Goal: Task Accomplishment & Management: Manage account settings

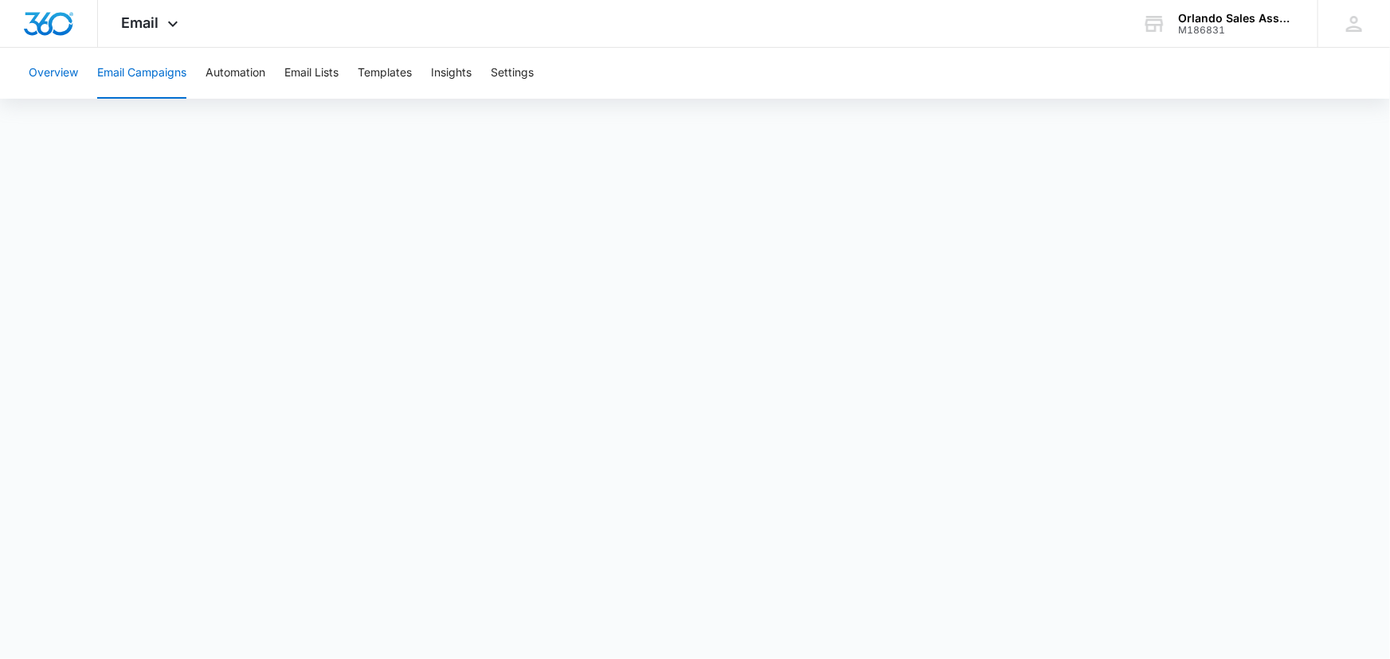
click at [54, 72] on button "Overview" at bounding box center [53, 73] width 49 height 51
click at [167, 25] on icon at bounding box center [172, 27] width 19 height 19
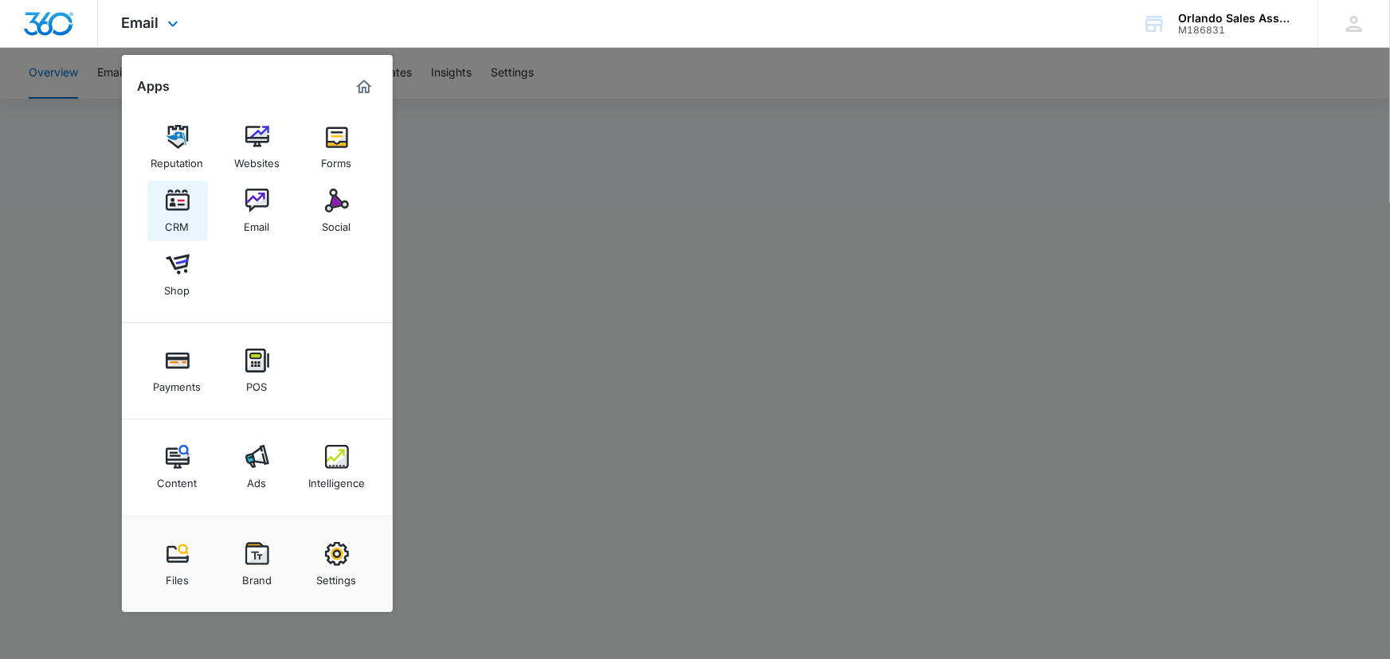
click at [182, 209] on img at bounding box center [178, 201] width 24 height 24
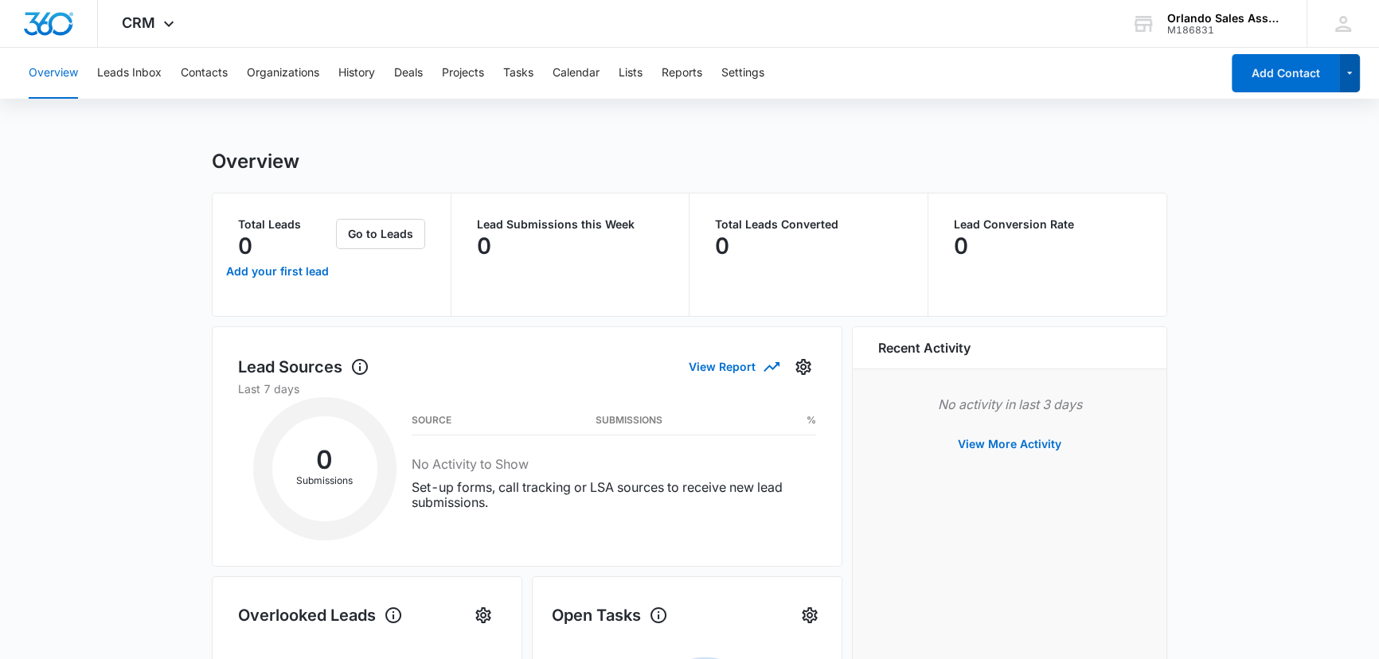
click at [1347, 75] on icon "button" at bounding box center [1351, 73] width 14 height 19
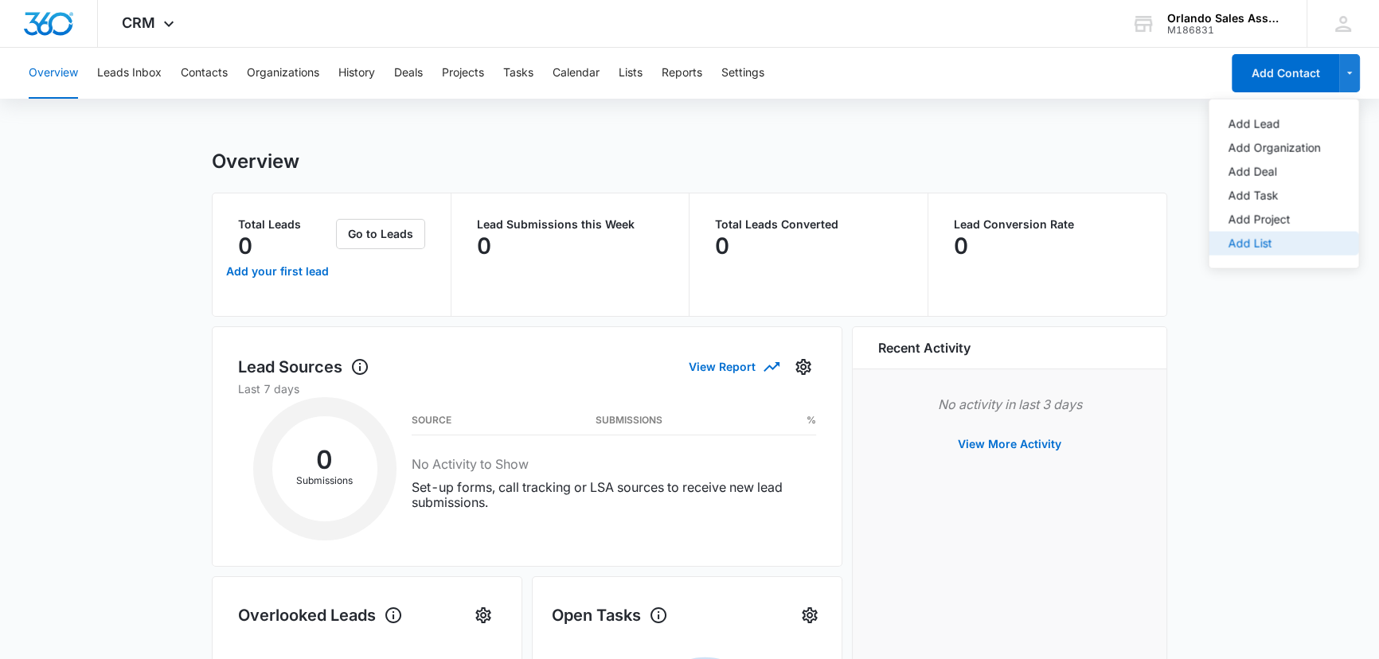
click at [1250, 244] on div "Add List" at bounding box center [1274, 243] width 92 height 11
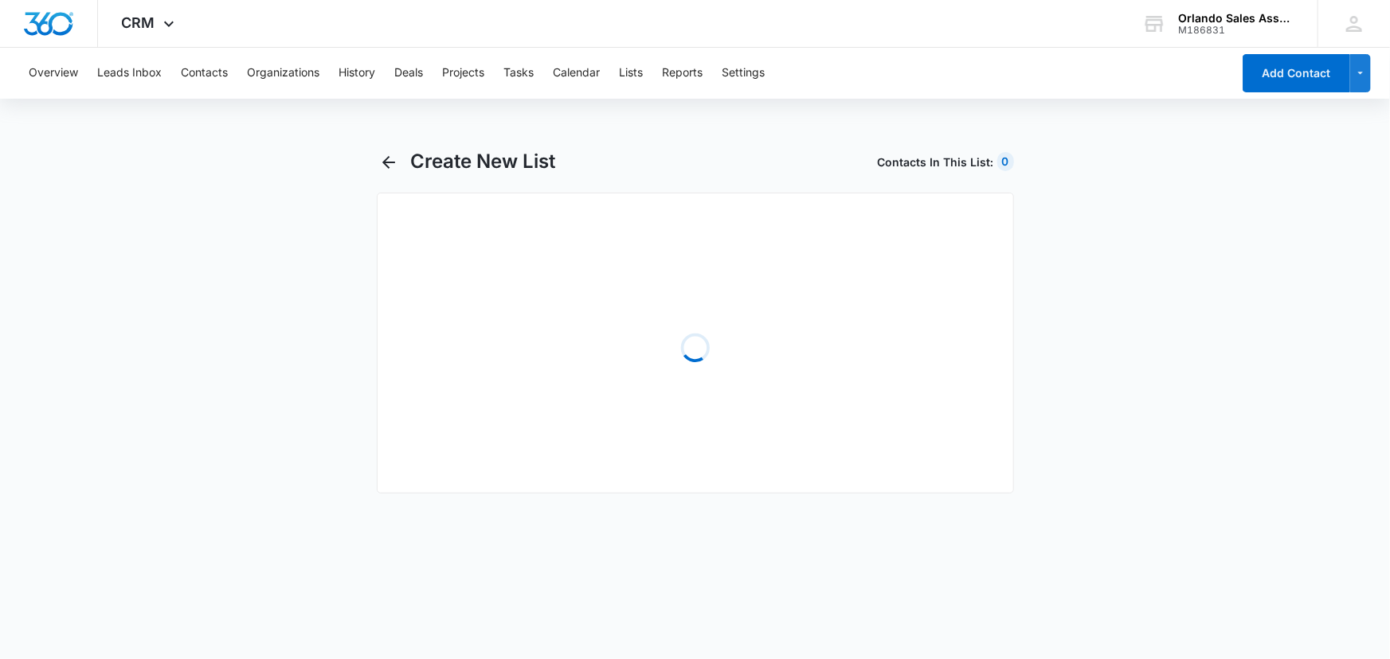
select select "31"
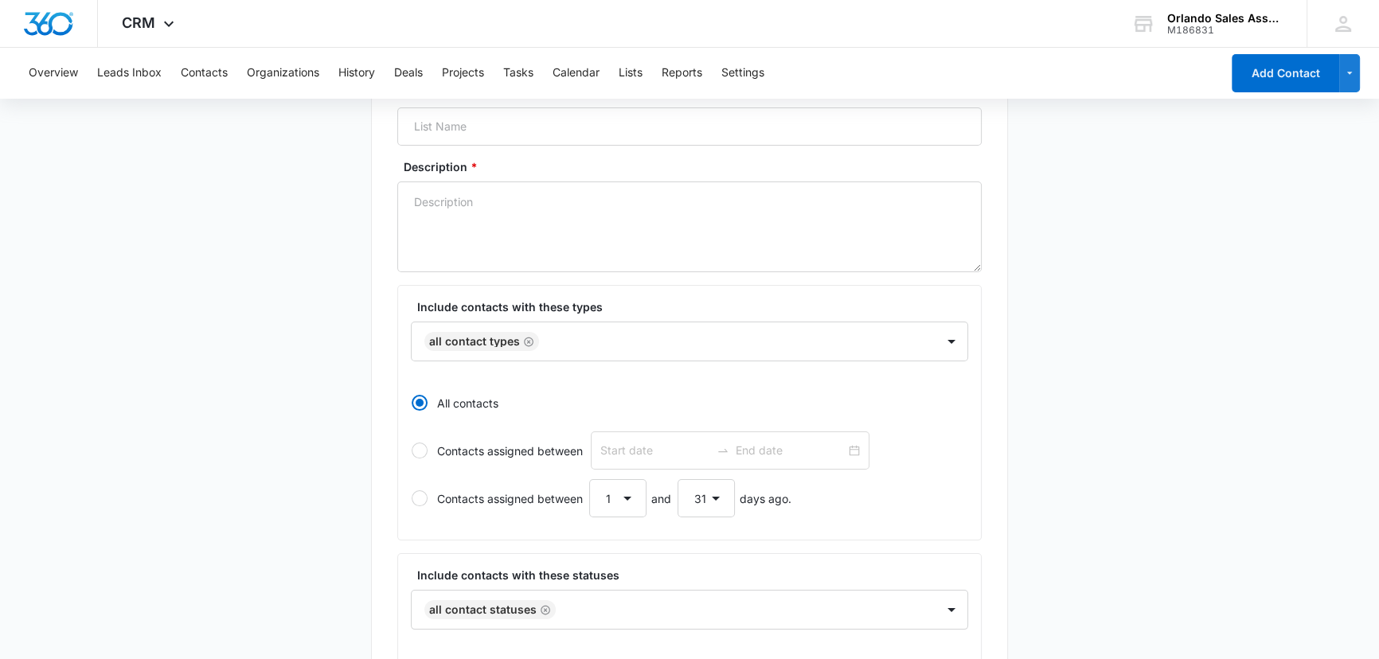
scroll to position [217, 0]
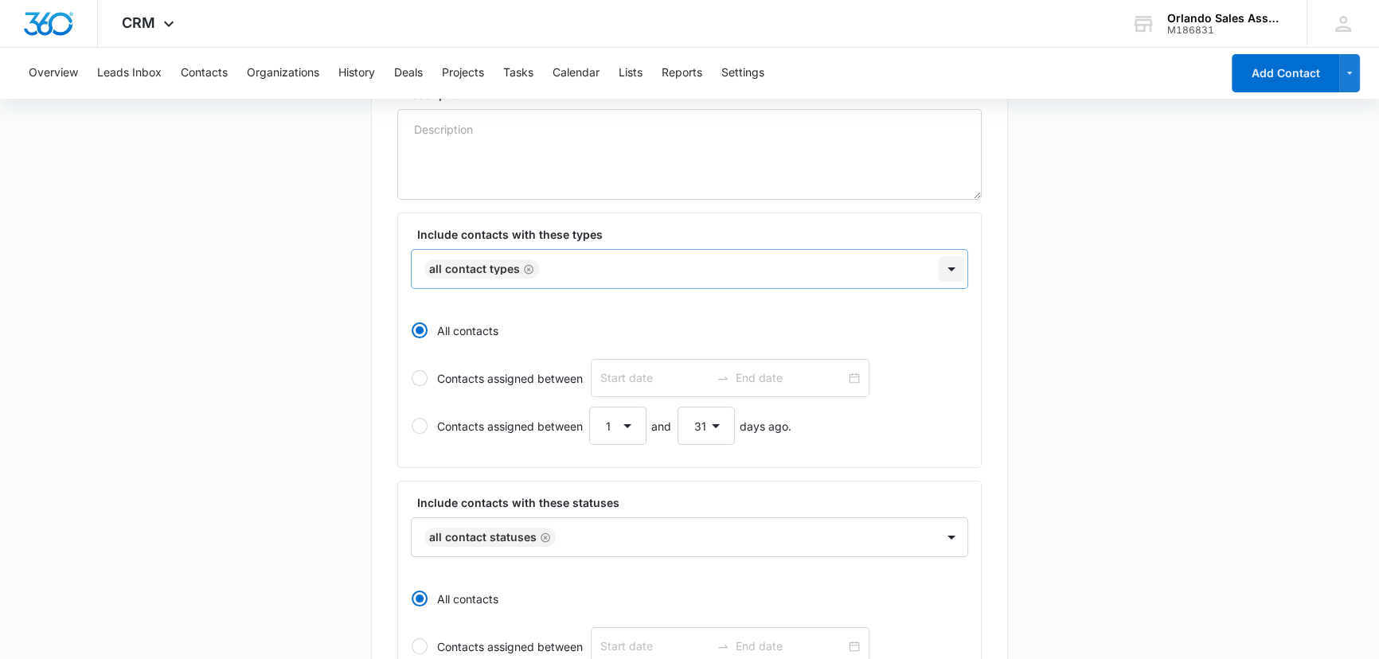
click at [951, 266] on div at bounding box center [951, 268] width 25 height 25
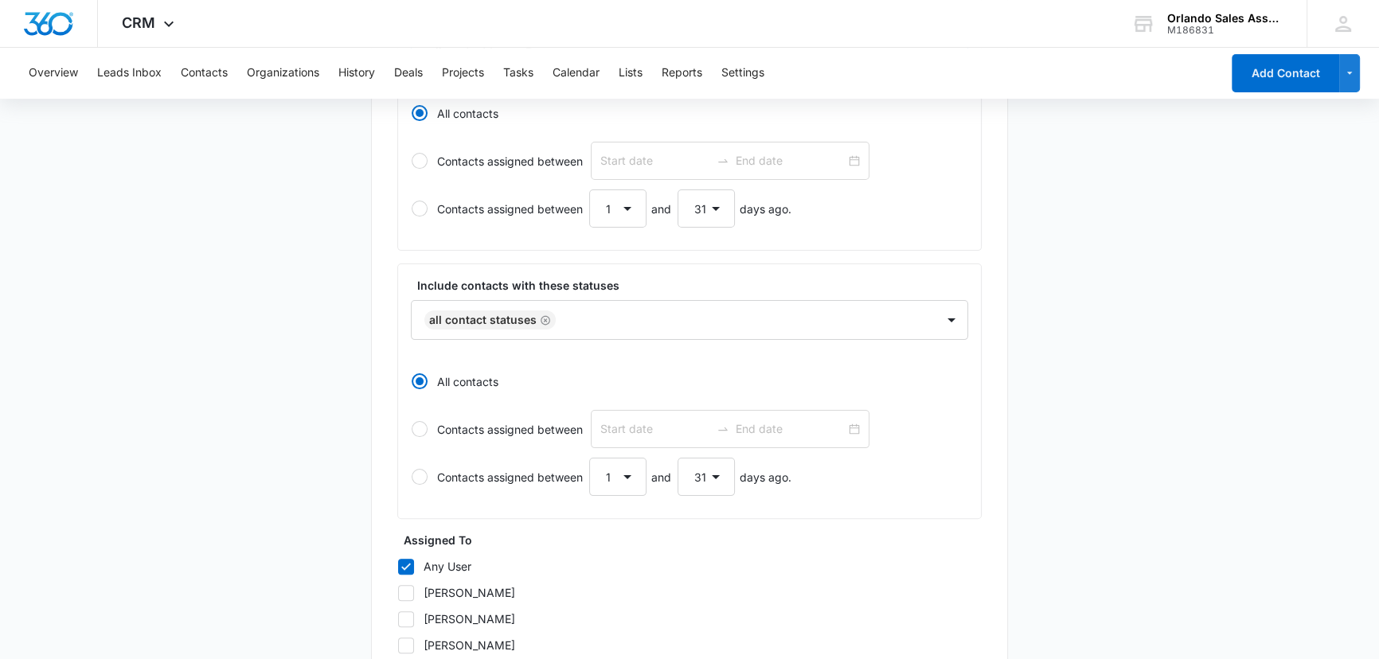
scroll to position [507, 0]
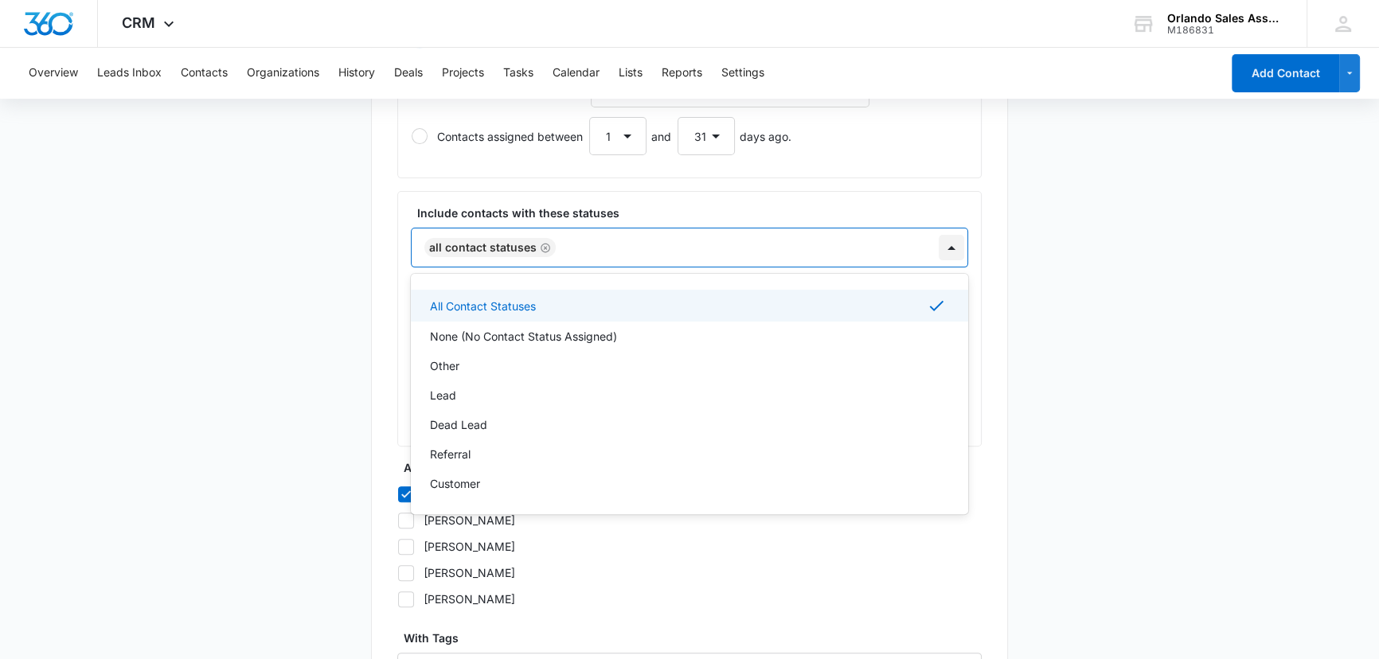
click at [953, 242] on div at bounding box center [951, 247] width 25 height 25
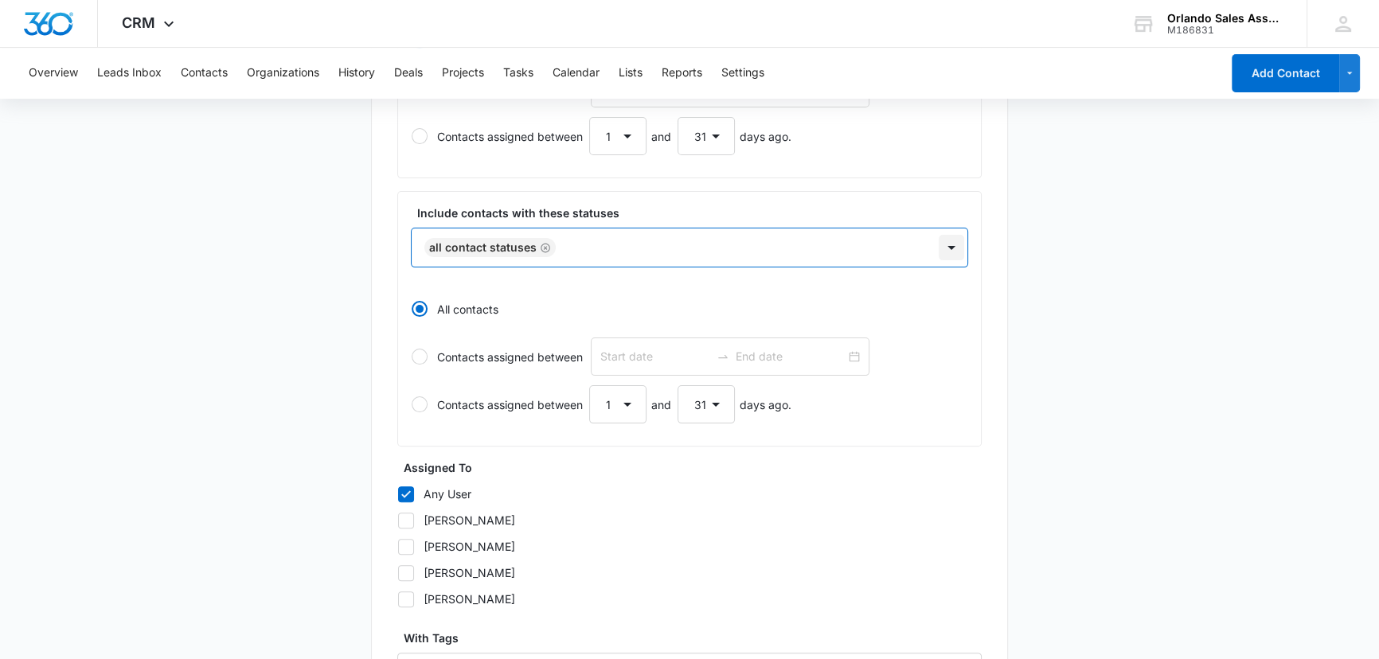
click at [953, 242] on div at bounding box center [951, 247] width 25 height 25
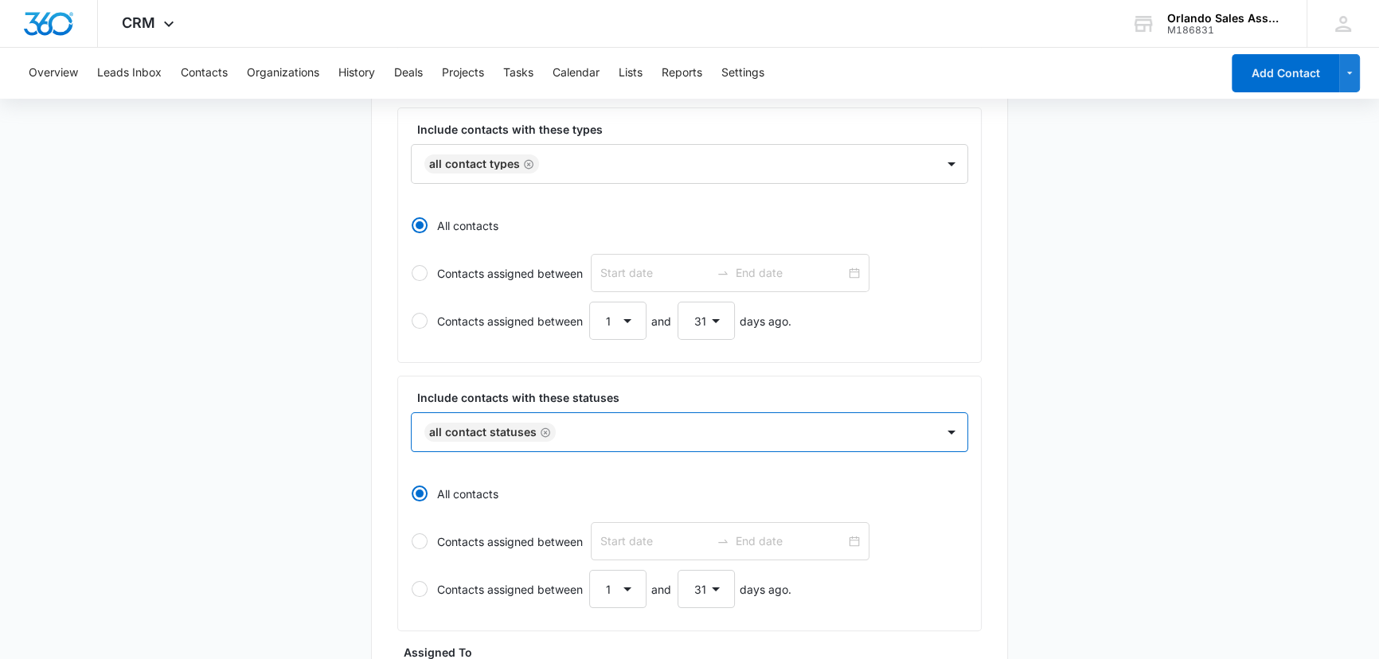
scroll to position [0, 0]
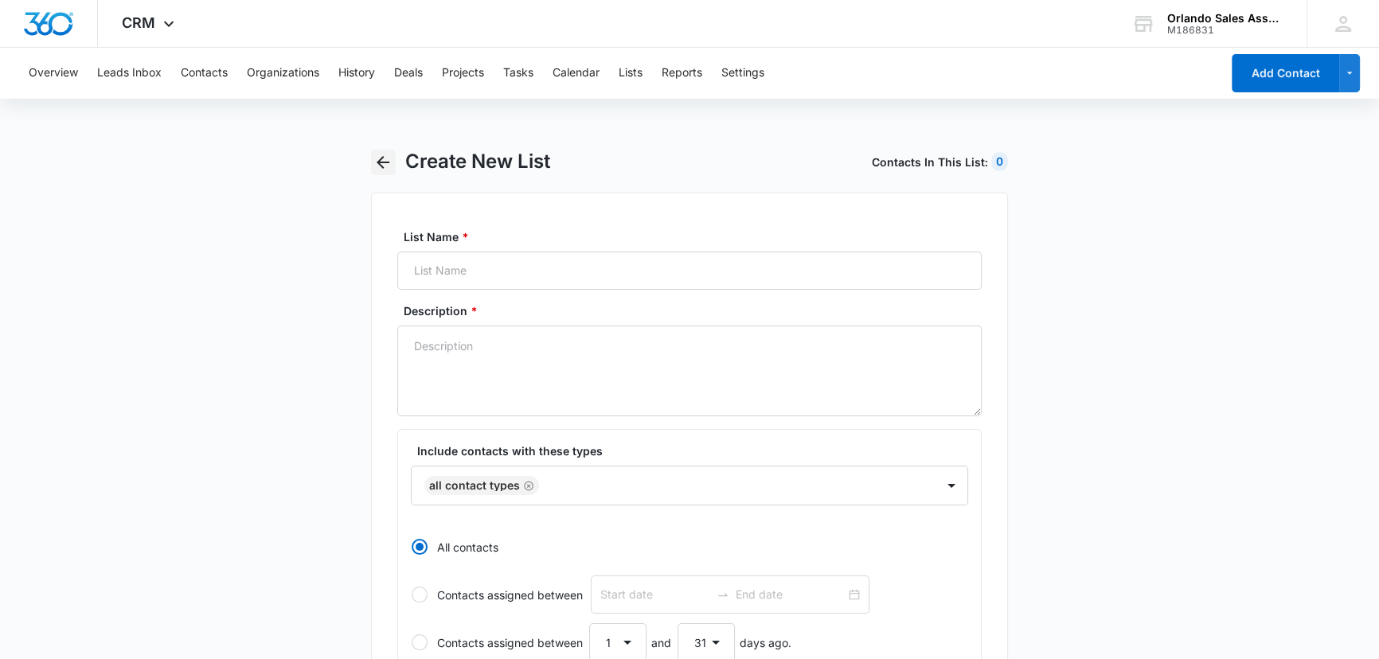
click at [385, 163] on icon "button" at bounding box center [383, 162] width 19 height 19
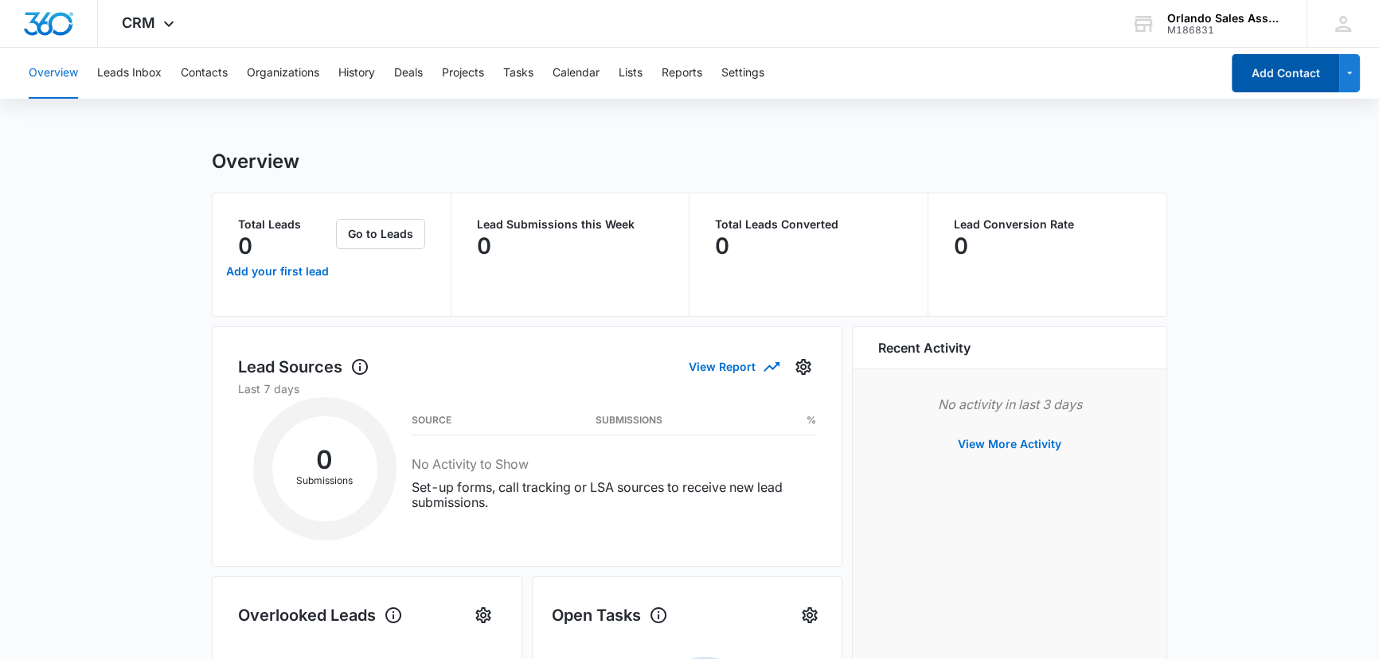
click at [1274, 65] on button "Add Contact" at bounding box center [1286, 73] width 108 height 38
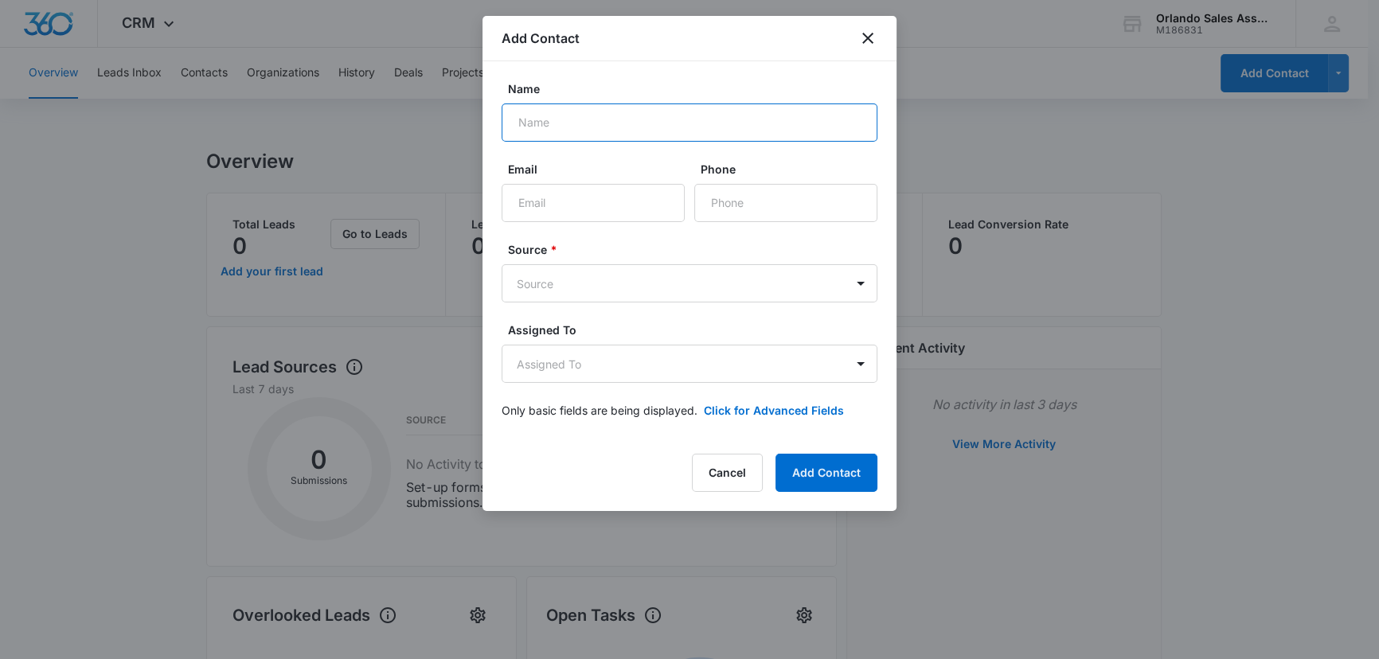
click at [573, 118] on input "Name" at bounding box center [690, 123] width 376 height 38
click at [593, 124] on input "Kent" at bounding box center [690, 123] width 376 height 38
type input "[PERSON_NAME]"
type input "[EMAIL_ADDRESS][PERSON_NAME][DOMAIN_NAME]"
click at [766, 196] on input "Phone" at bounding box center [786, 203] width 183 height 38
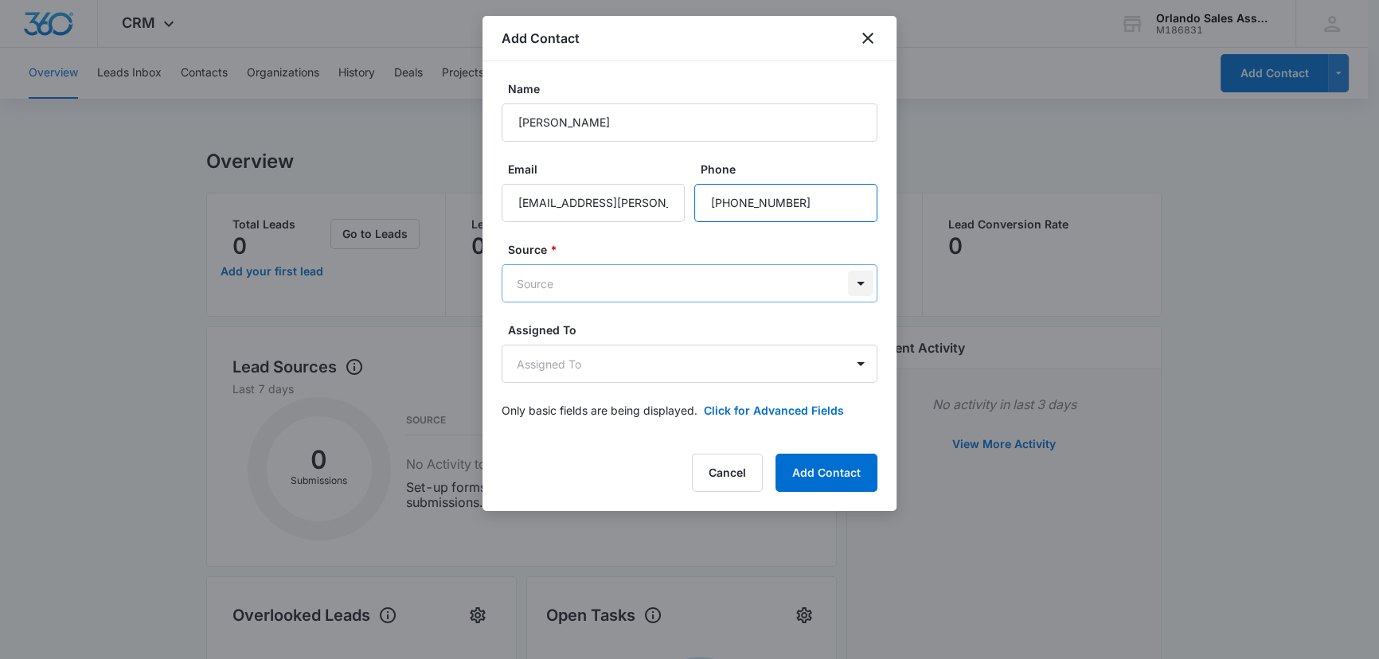
type input "[PHONE_NUMBER]"
click at [863, 287] on body "CRM Apps Reputation Websites Forms CRM Email Social Shop Payments POS Content A…" at bounding box center [689, 635] width 1379 height 1271
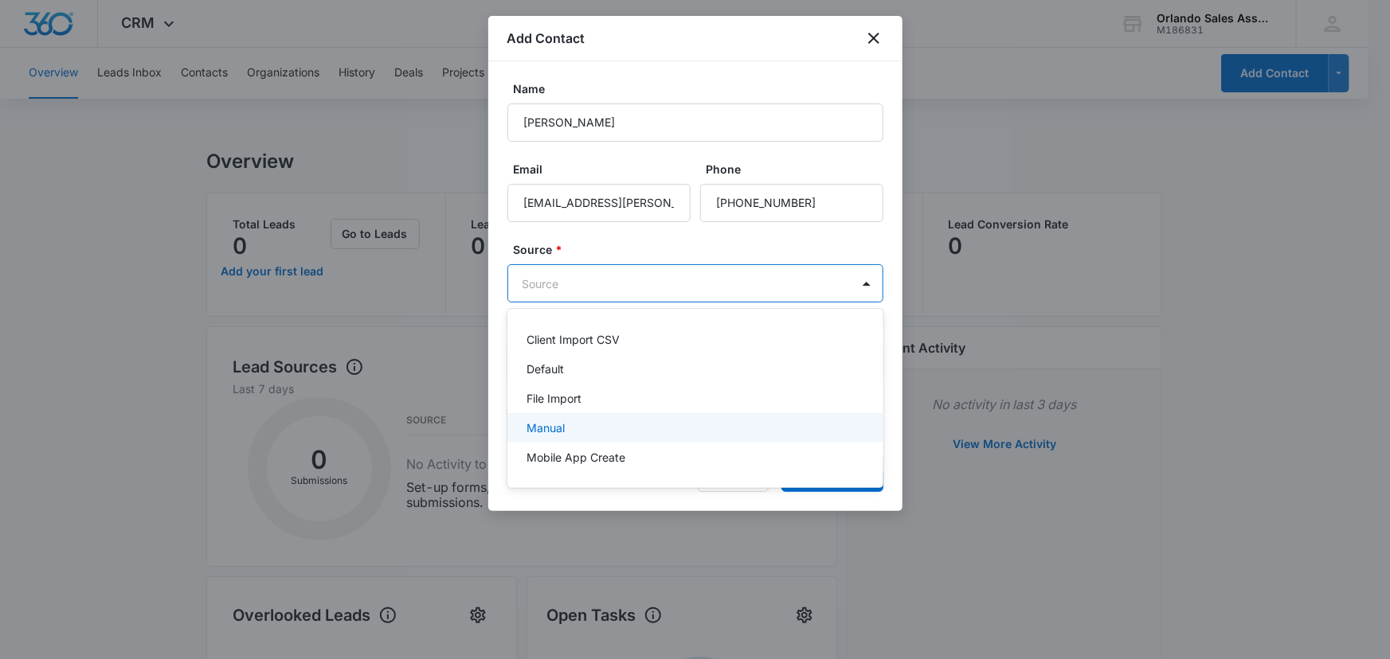
click at [550, 428] on p "Manual" at bounding box center [545, 428] width 38 height 17
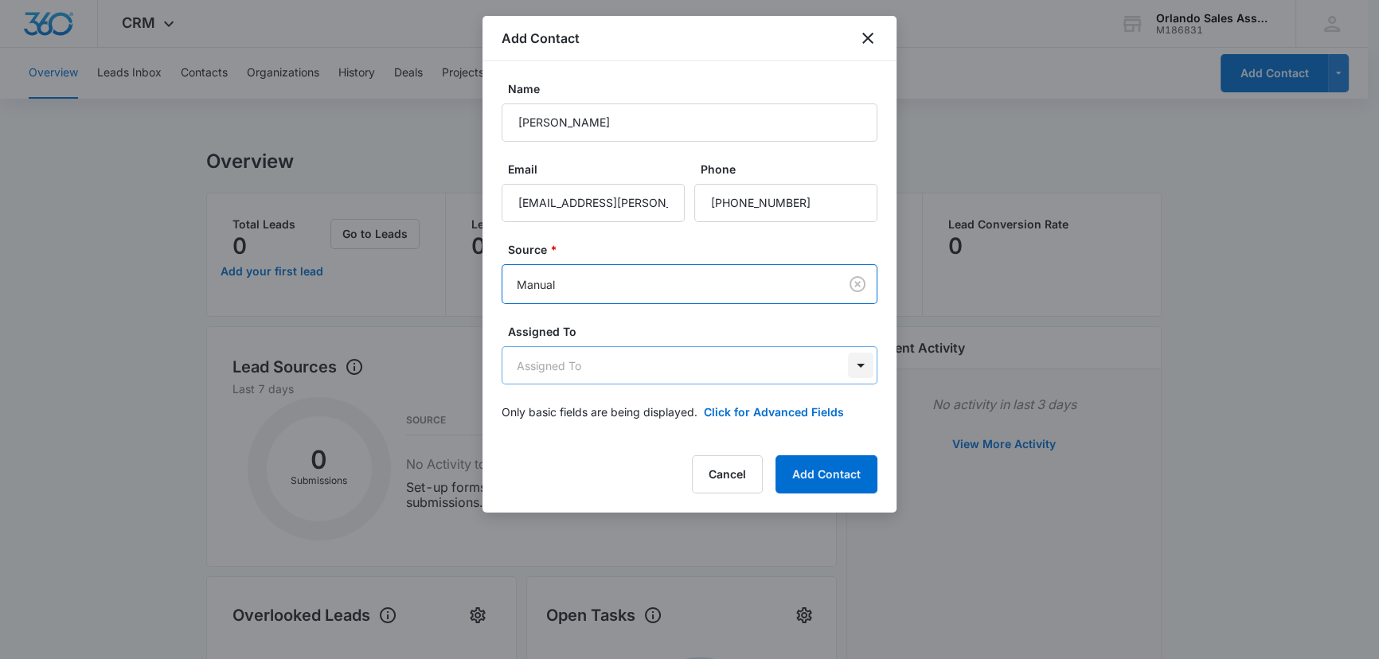
click at [855, 368] on body "CRM Apps Reputation Websites Forms CRM Email Social Shop Payments POS Content A…" at bounding box center [689, 635] width 1379 height 1271
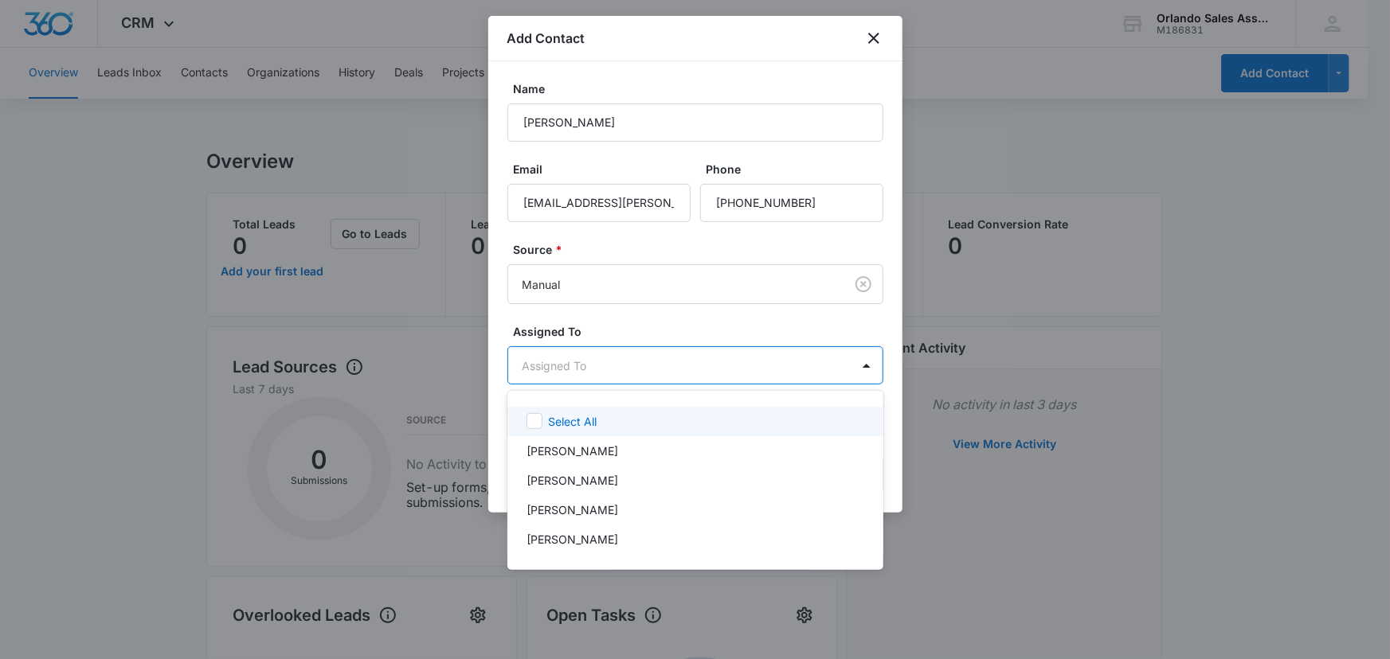
click at [529, 422] on icon at bounding box center [534, 421] width 14 height 14
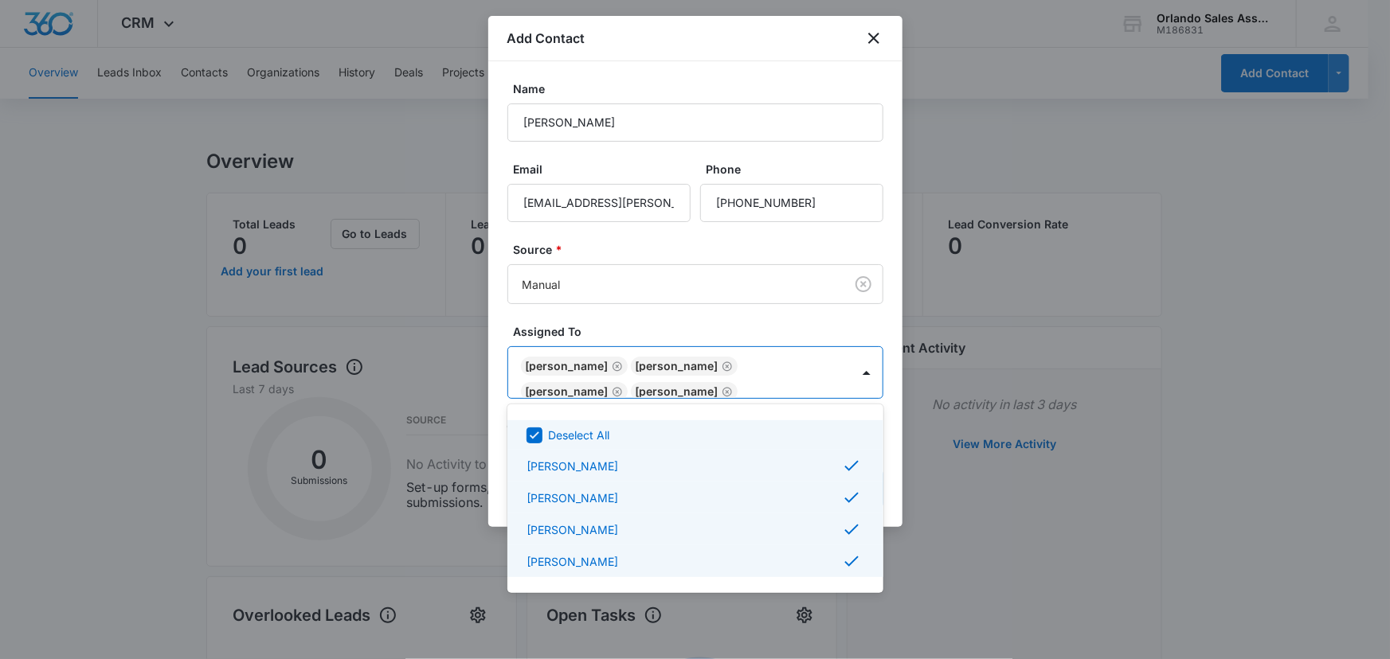
click at [726, 364] on div at bounding box center [695, 329] width 1390 height 659
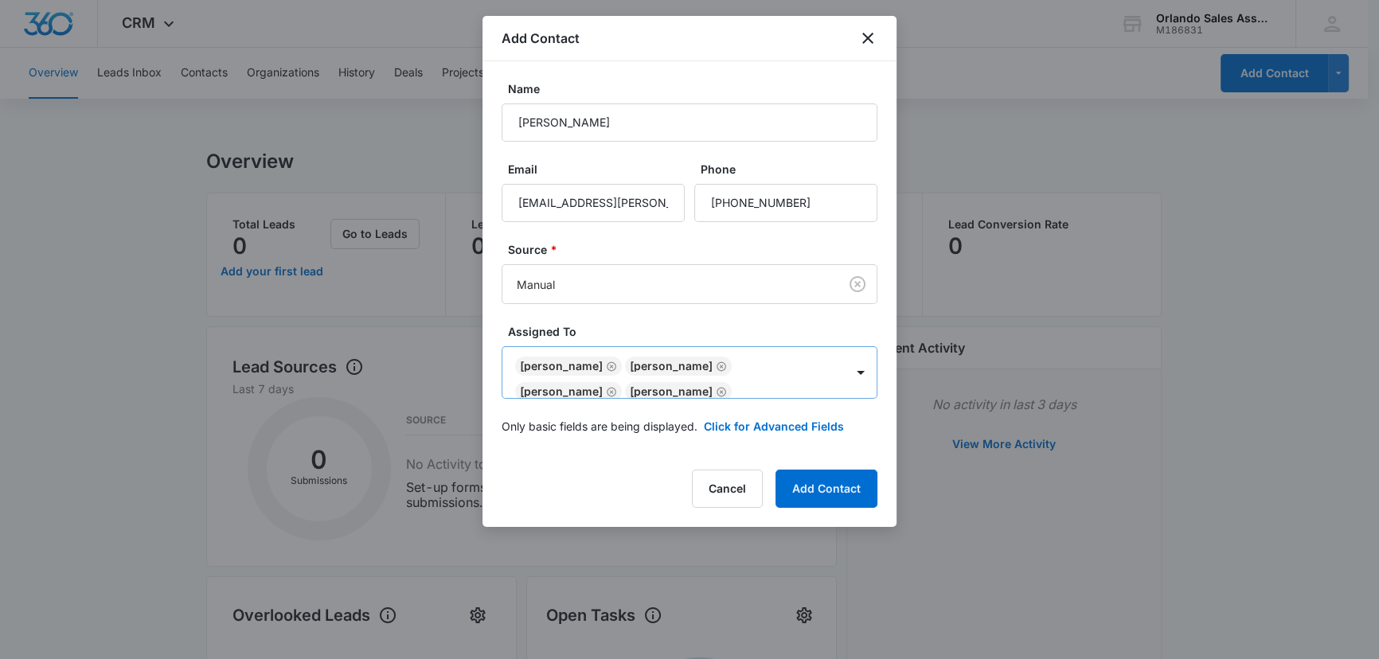
click at [724, 365] on icon "Remove Christopher Hahn" at bounding box center [722, 367] width 10 height 10
click at [607, 366] on icon "Remove Casey Orlando" at bounding box center [612, 367] width 10 height 10
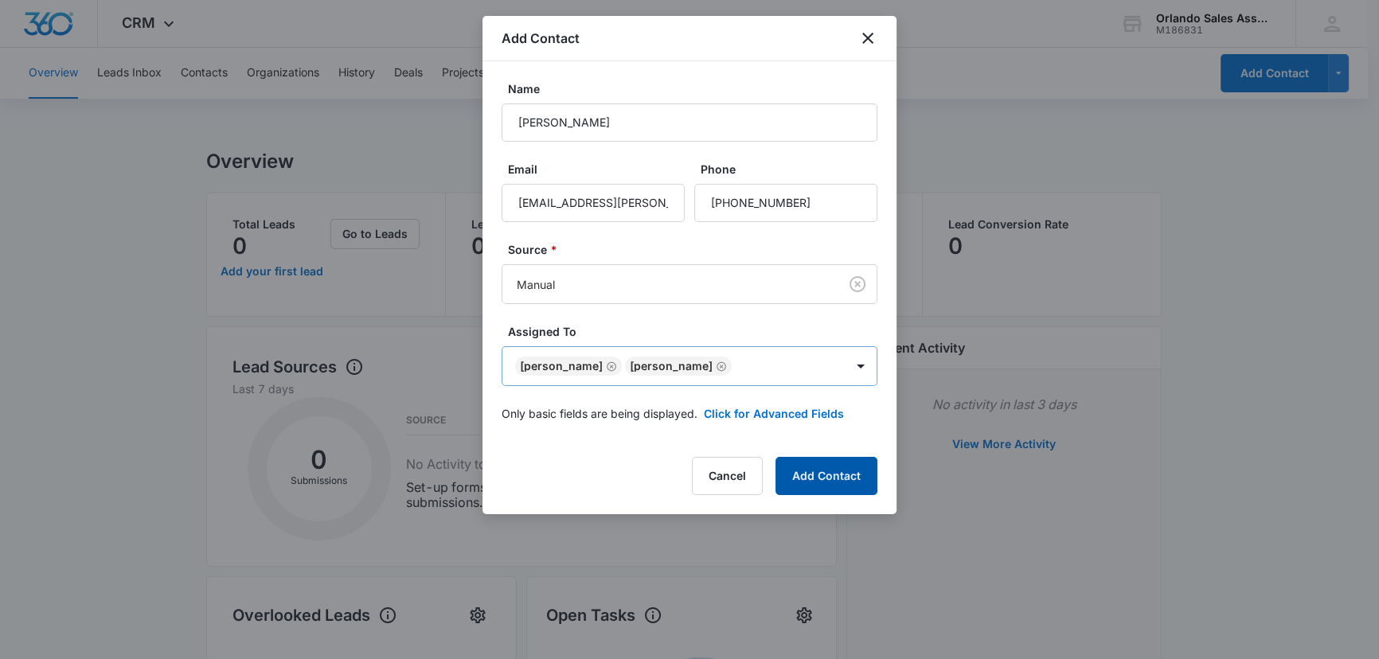
click at [839, 472] on button "Add Contact" at bounding box center [827, 476] width 102 height 38
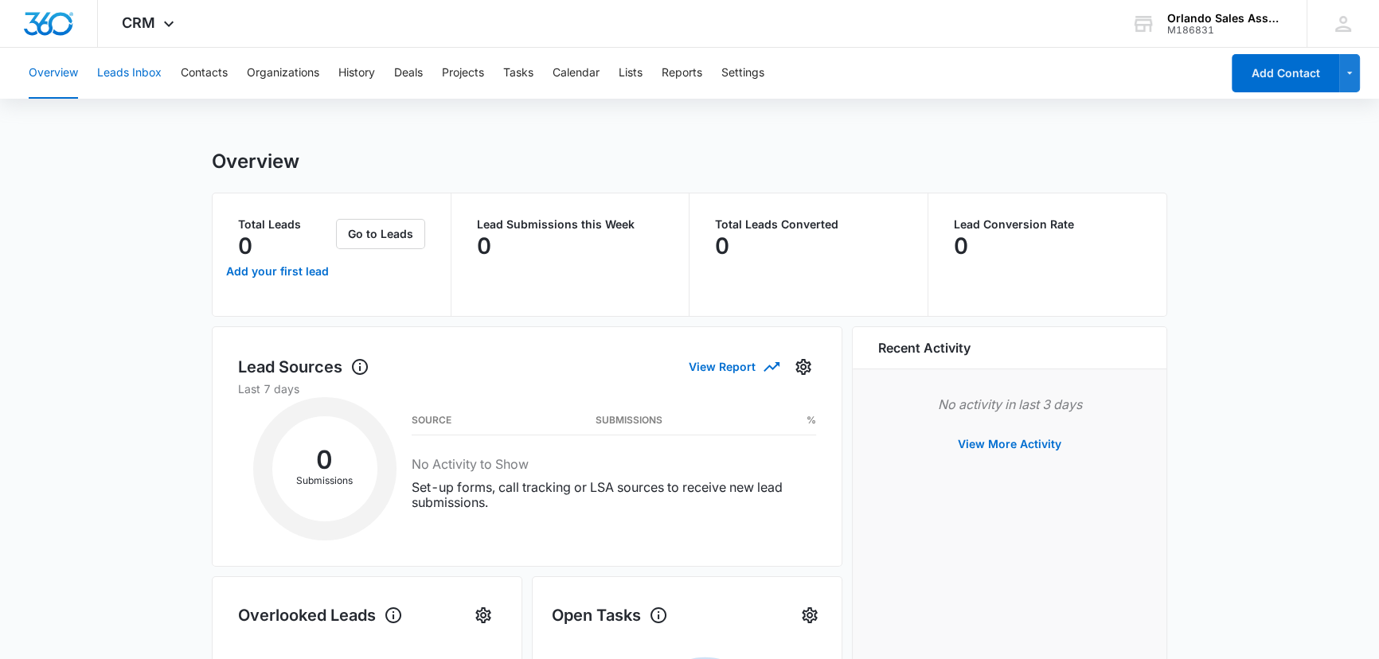
click at [139, 70] on button "Leads Inbox" at bounding box center [129, 73] width 65 height 51
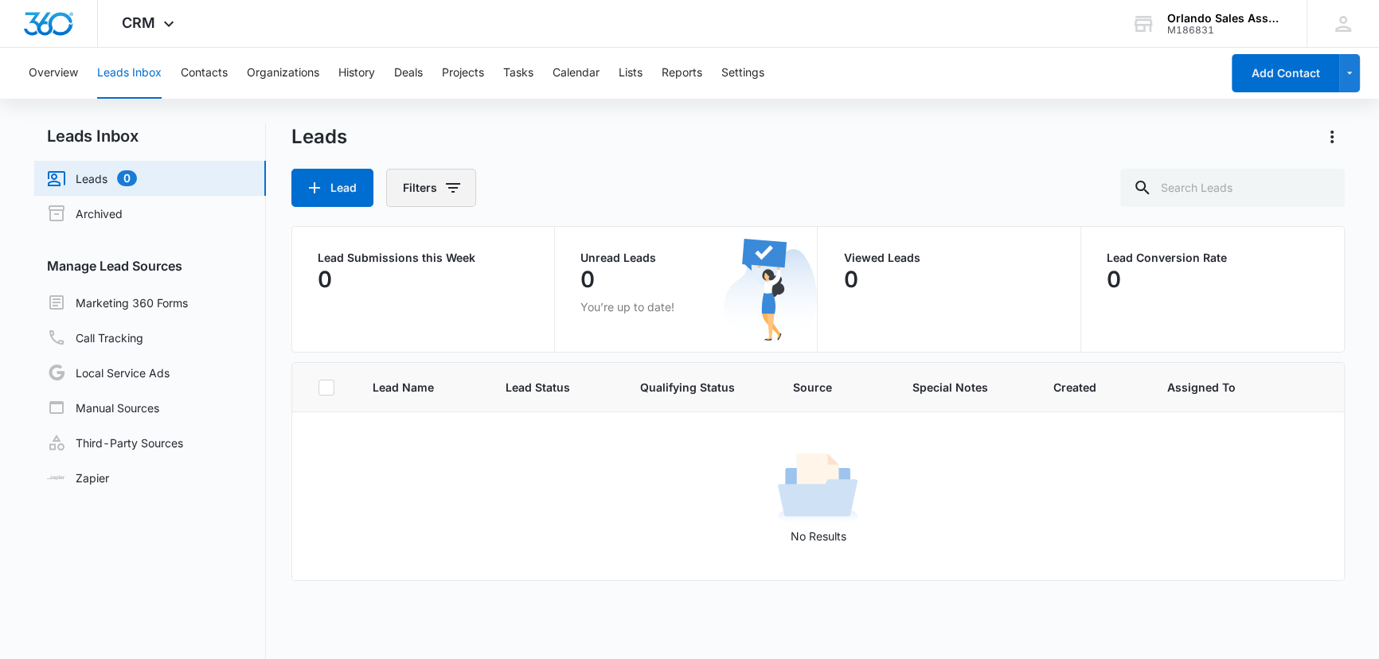
click at [445, 188] on icon "Filters" at bounding box center [453, 187] width 19 height 19
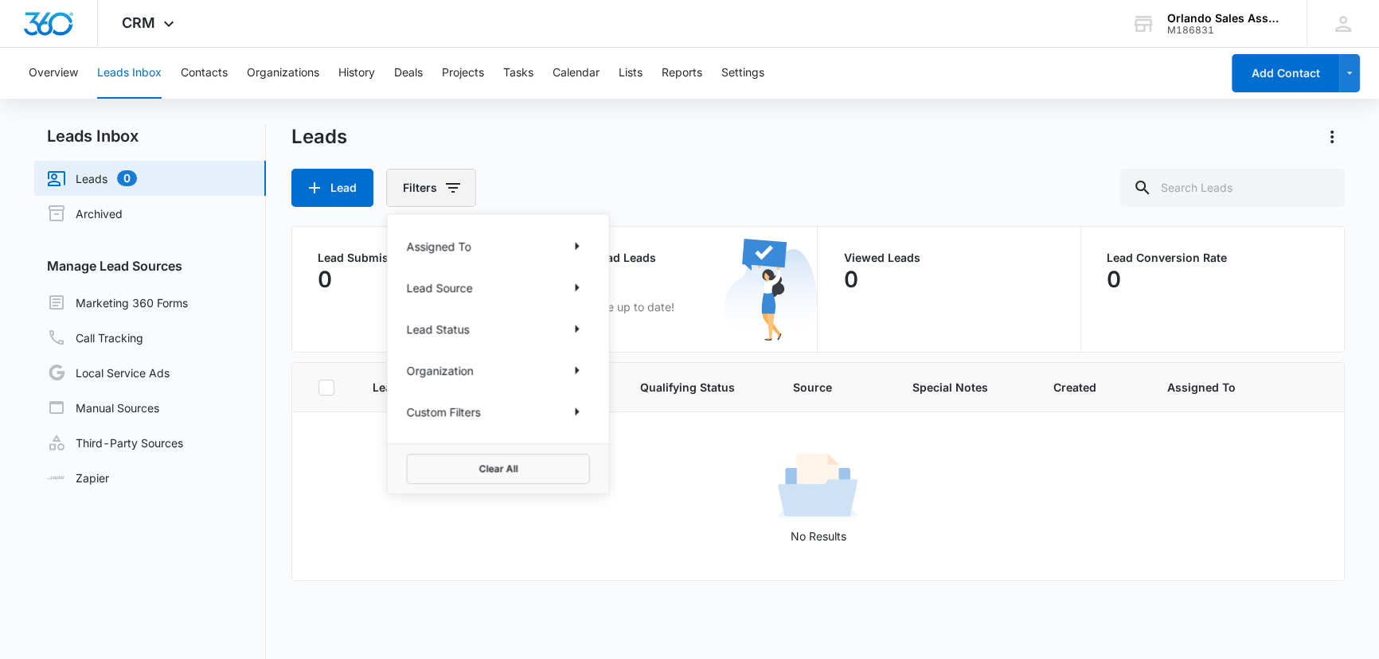
click at [445, 188] on icon "Filters" at bounding box center [453, 187] width 19 height 19
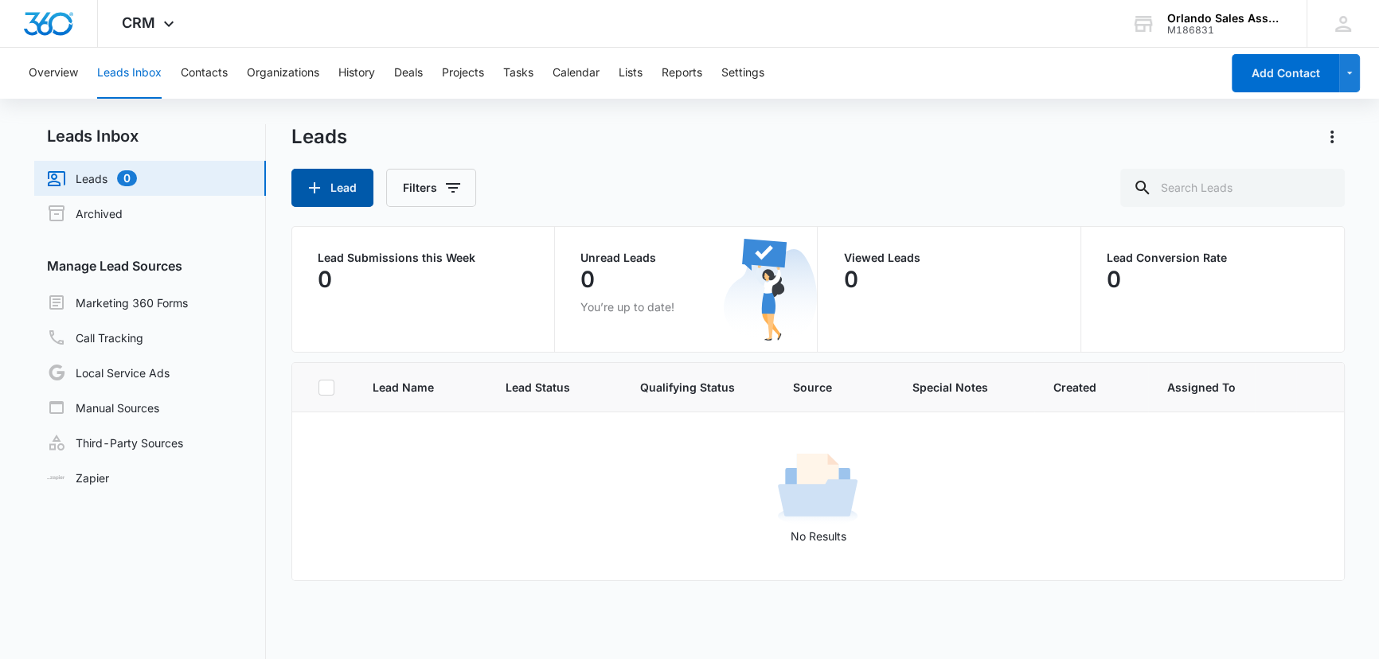
click at [327, 187] on button "Lead" at bounding box center [333, 188] width 82 height 38
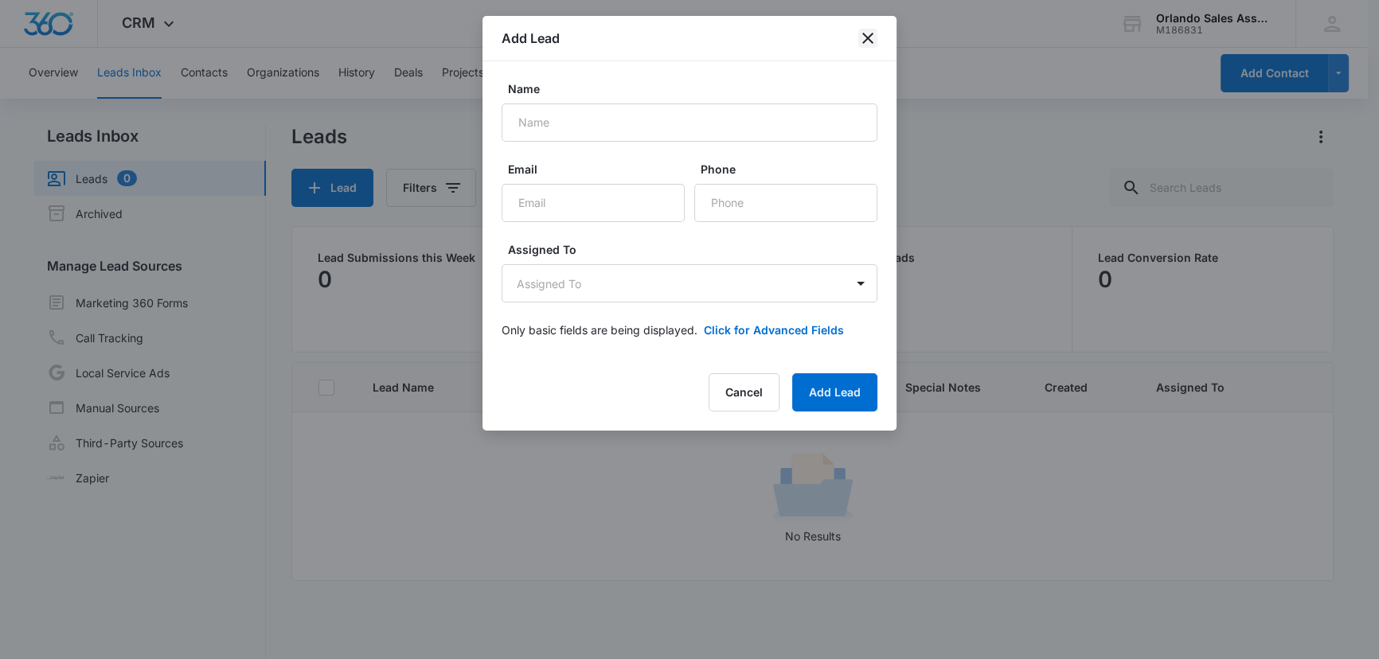
click at [867, 37] on icon "close" at bounding box center [868, 38] width 11 height 11
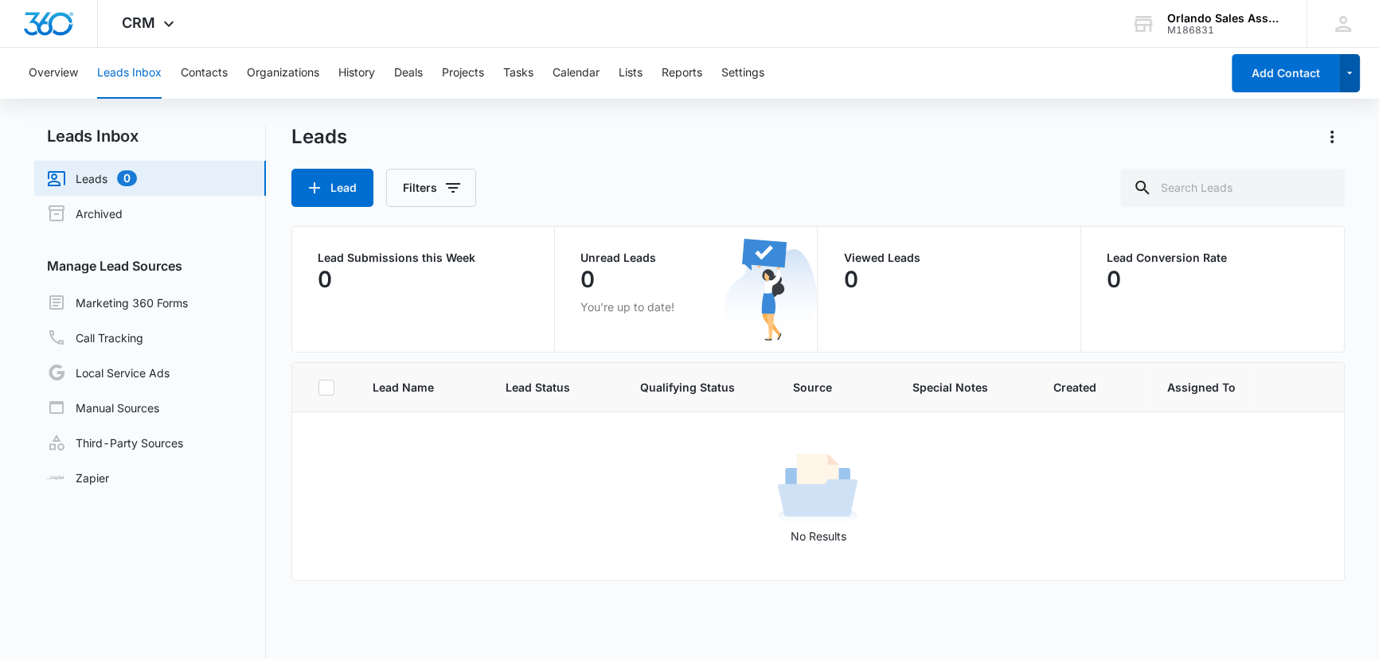
click at [1345, 68] on icon "button" at bounding box center [1351, 73] width 14 height 19
click at [1348, 68] on icon "button" at bounding box center [1351, 73] width 14 height 19
click at [221, 72] on button "Contacts" at bounding box center [204, 73] width 47 height 51
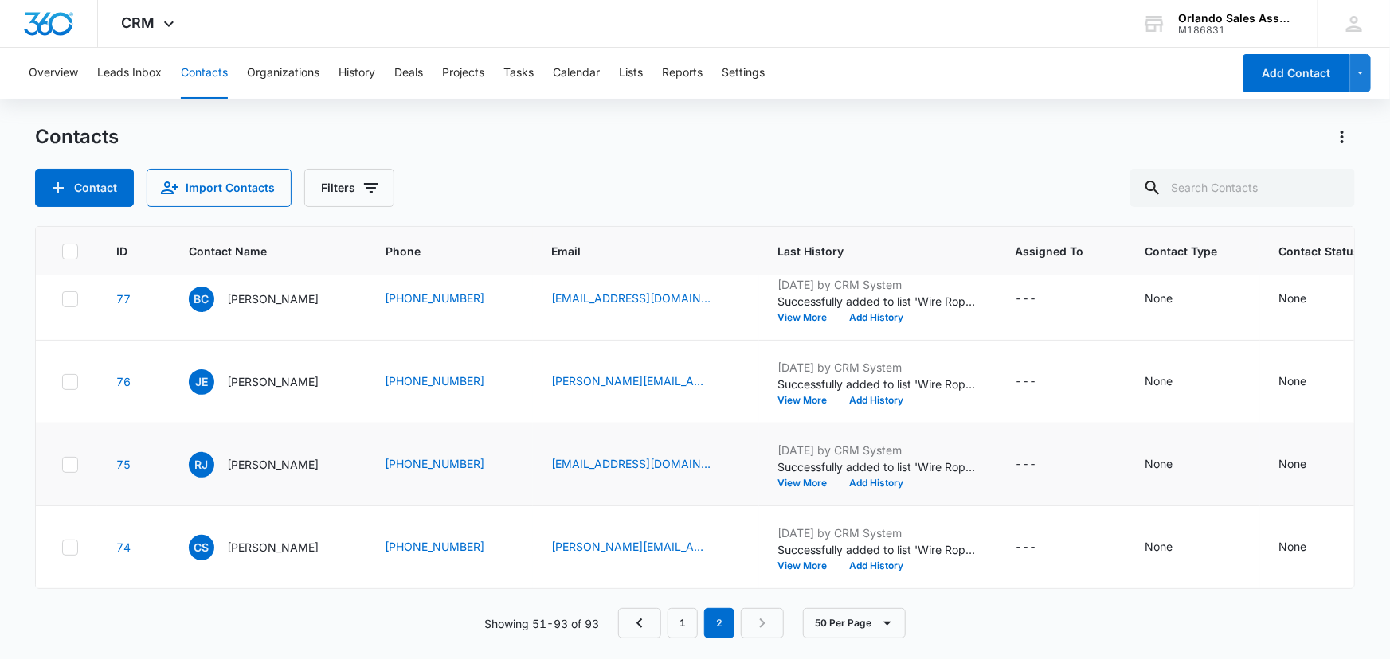
scroll to position [4930, 0]
click at [761, 626] on nav "1 2" at bounding box center [701, 623] width 166 height 30
click at [683, 622] on link "1" at bounding box center [682, 623] width 30 height 30
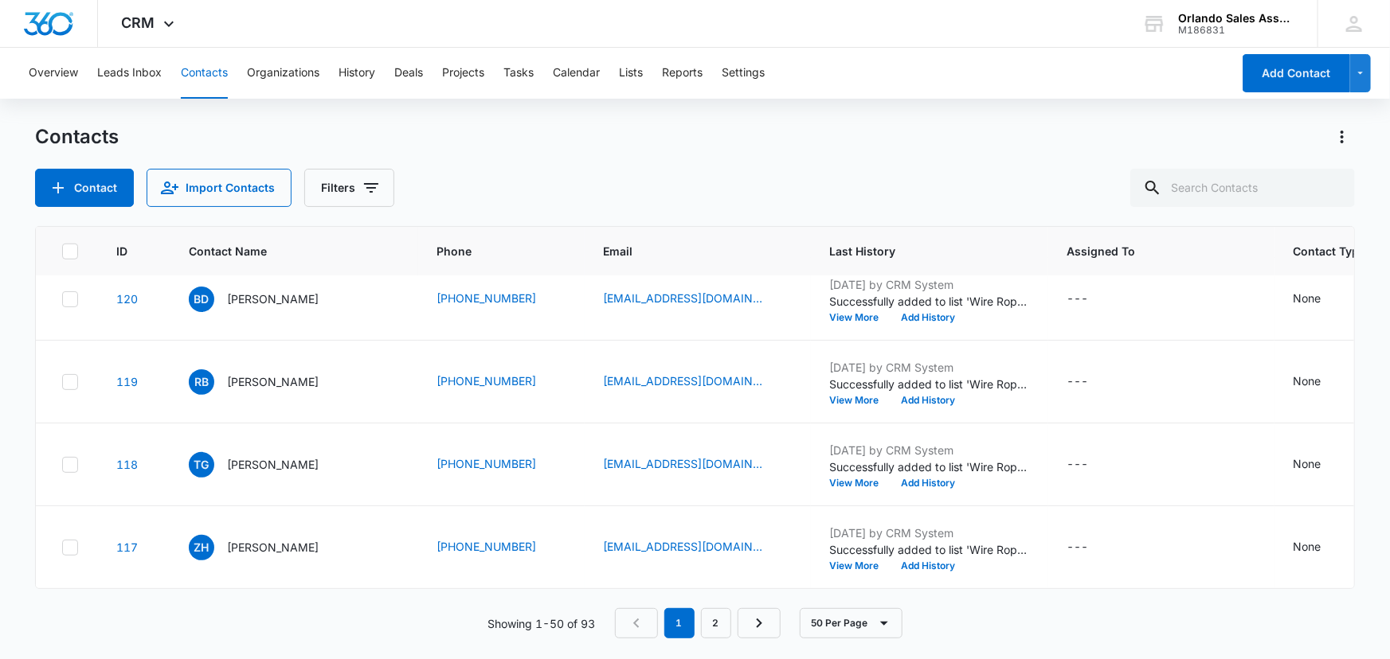
click at [70, 256] on icon at bounding box center [70, 252] width 14 height 14
click at [62, 252] on input "checkbox" at bounding box center [61, 251] width 1 height 1
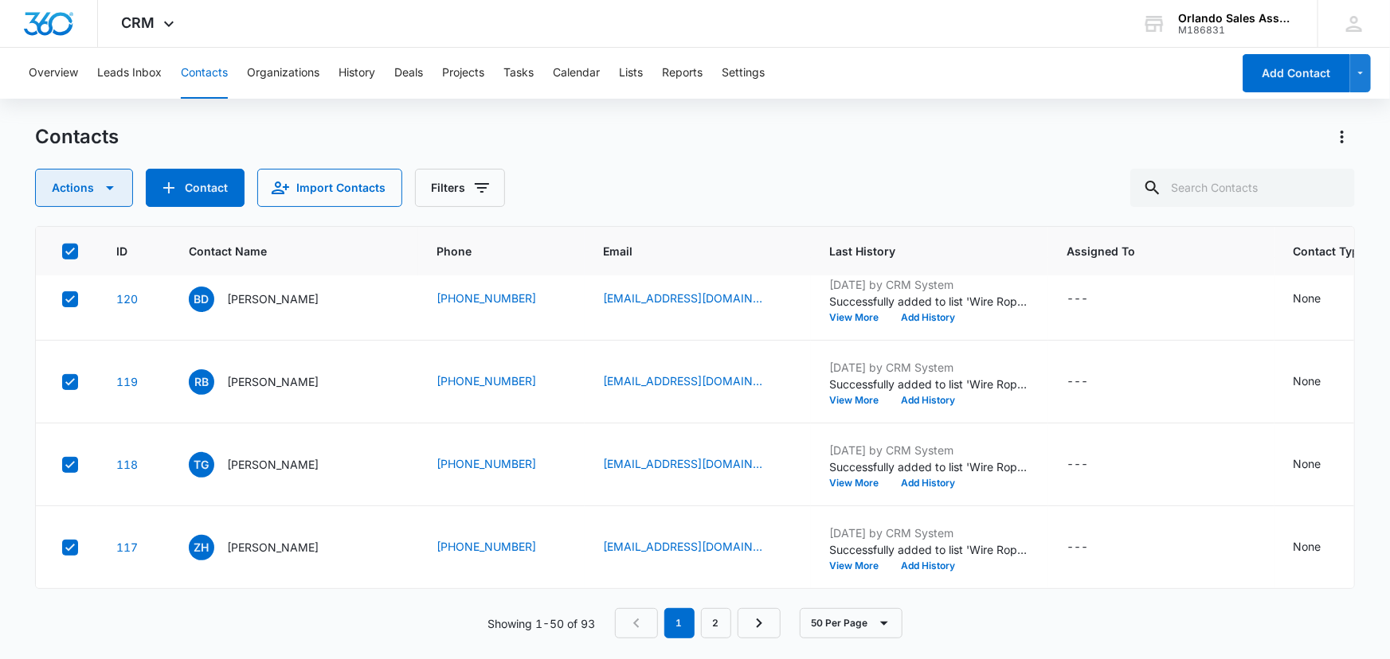
click at [112, 186] on icon "button" at bounding box center [109, 187] width 19 height 19
click at [77, 336] on div "Delete" at bounding box center [91, 334] width 72 height 11
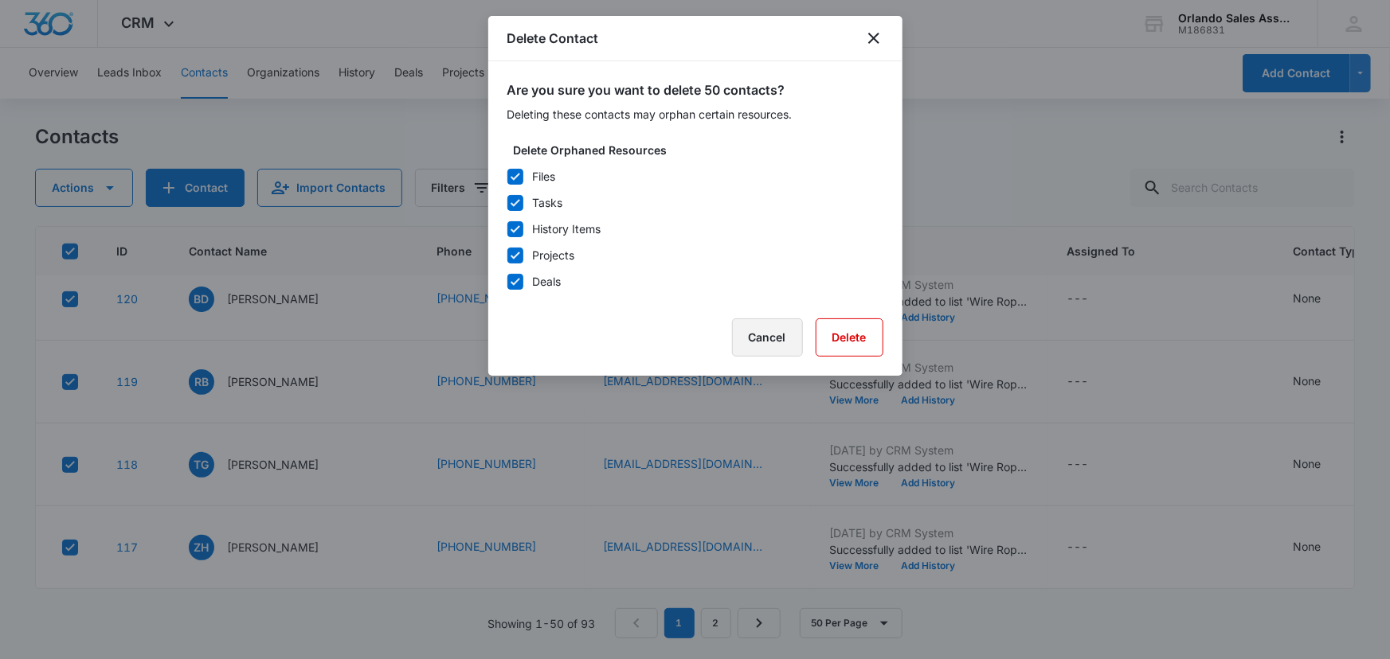
click at [754, 336] on button "Cancel" at bounding box center [767, 338] width 71 height 38
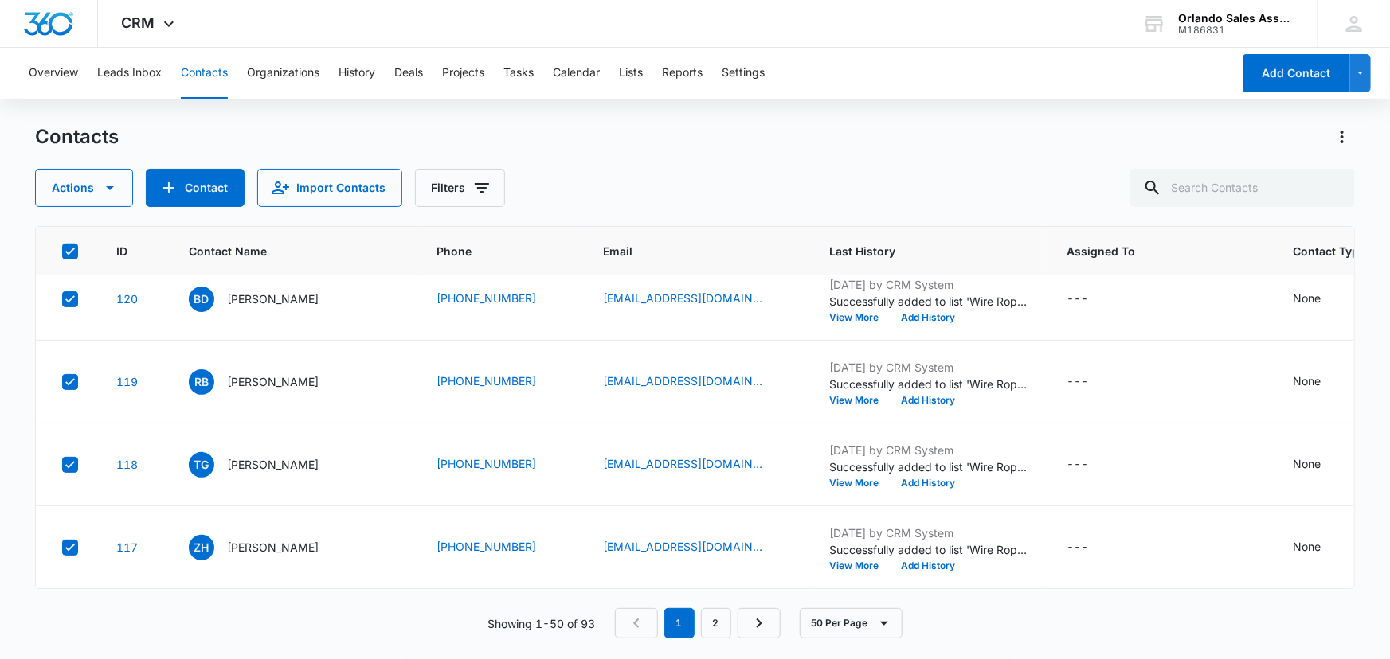
click at [65, 248] on icon at bounding box center [70, 252] width 14 height 14
click at [62, 251] on input "checkbox" at bounding box center [61, 251] width 1 height 1
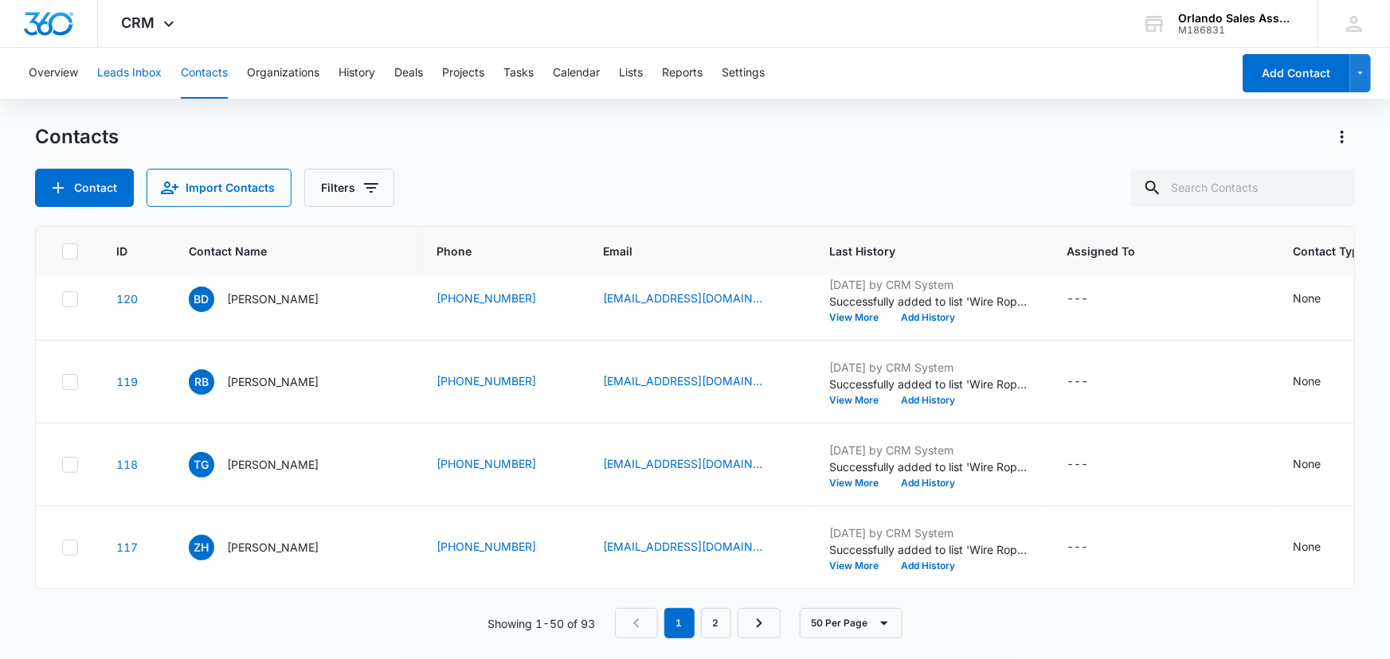
click at [129, 75] on button "Leads Inbox" at bounding box center [129, 73] width 65 height 51
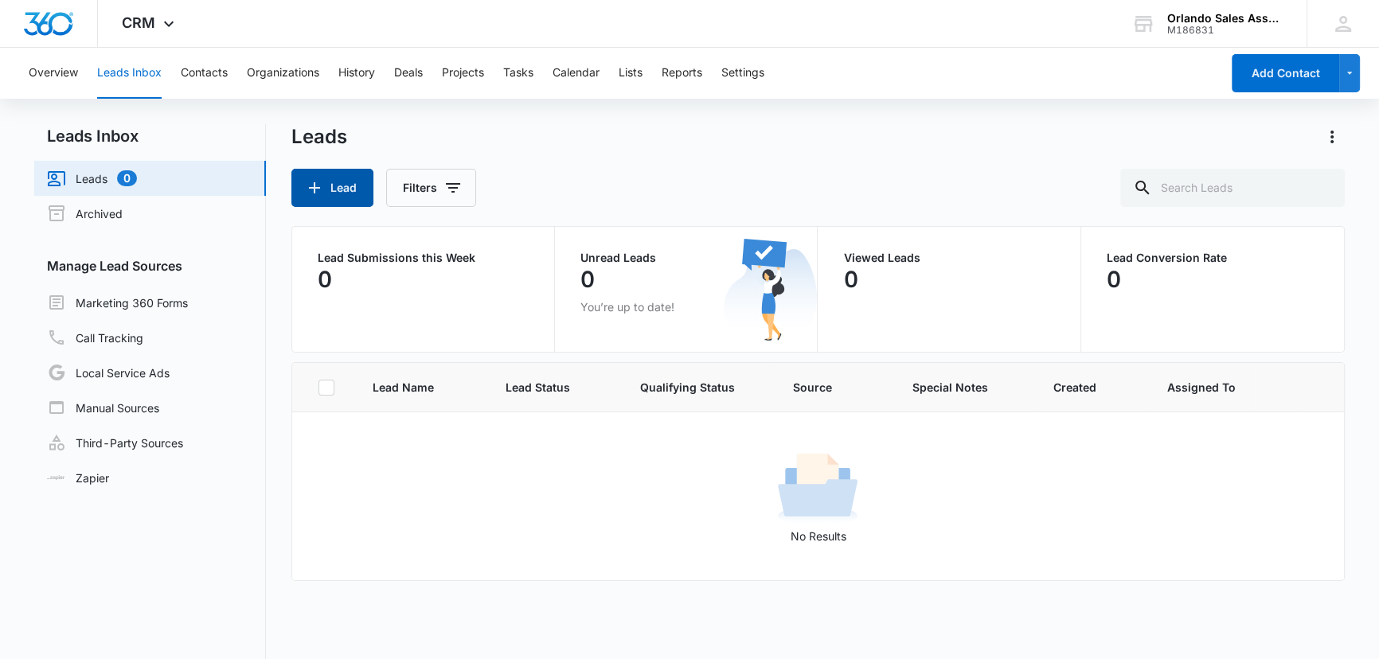
click at [329, 182] on button "Lead" at bounding box center [333, 188] width 82 height 38
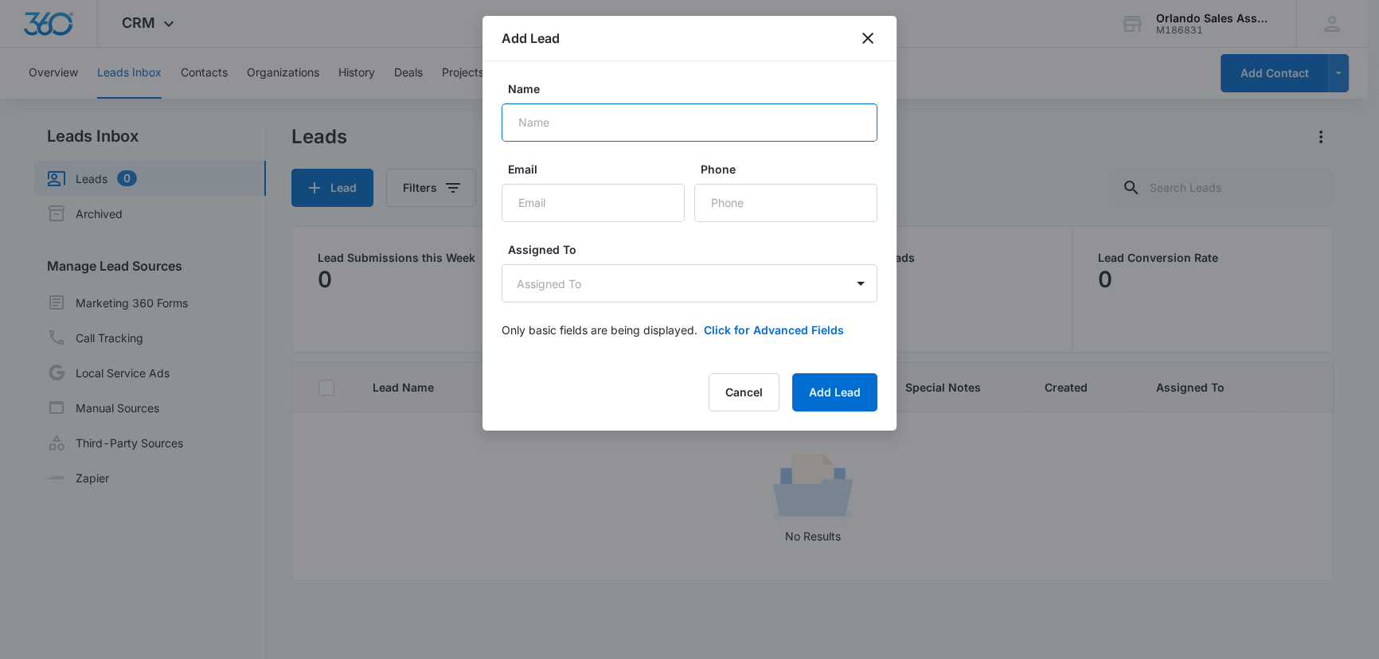
click at [629, 135] on input "Name" at bounding box center [690, 123] width 376 height 38
type input "[PERSON_NAME]"
click at [573, 203] on input "Email" at bounding box center [593, 203] width 183 height 38
click at [747, 391] on button "Cancel" at bounding box center [744, 393] width 71 height 38
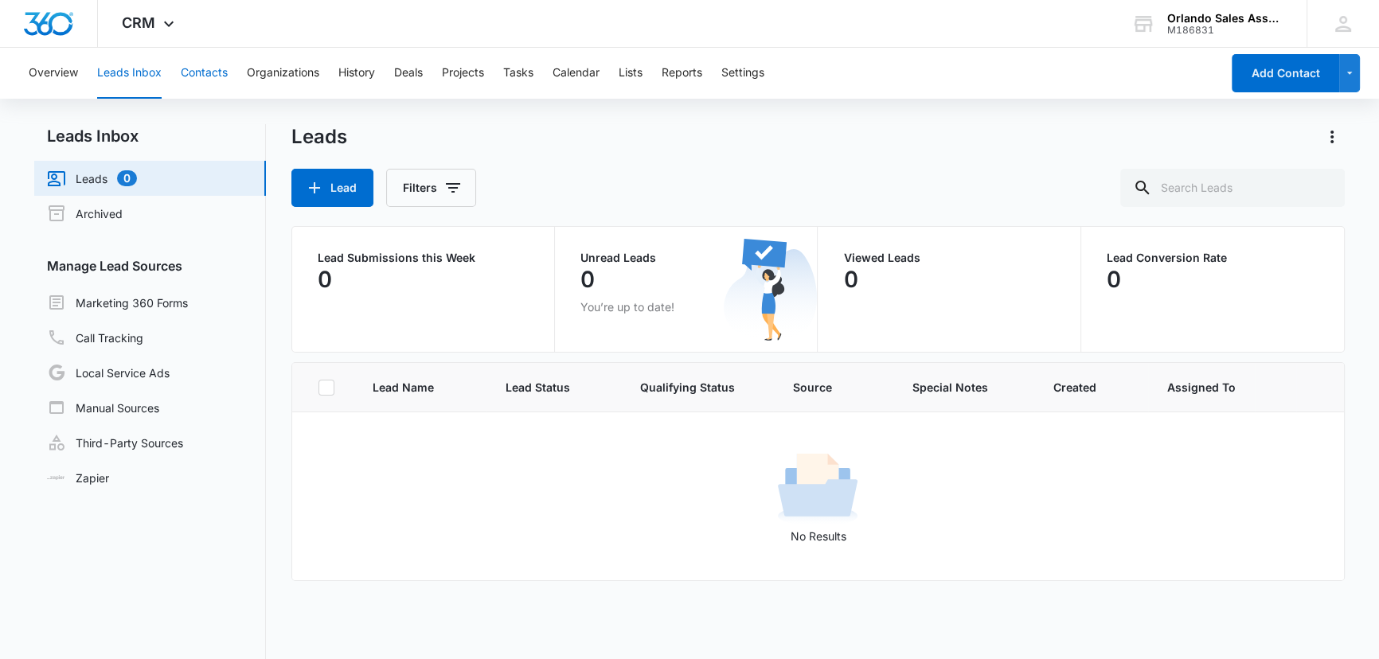
click at [217, 68] on button "Contacts" at bounding box center [204, 73] width 47 height 51
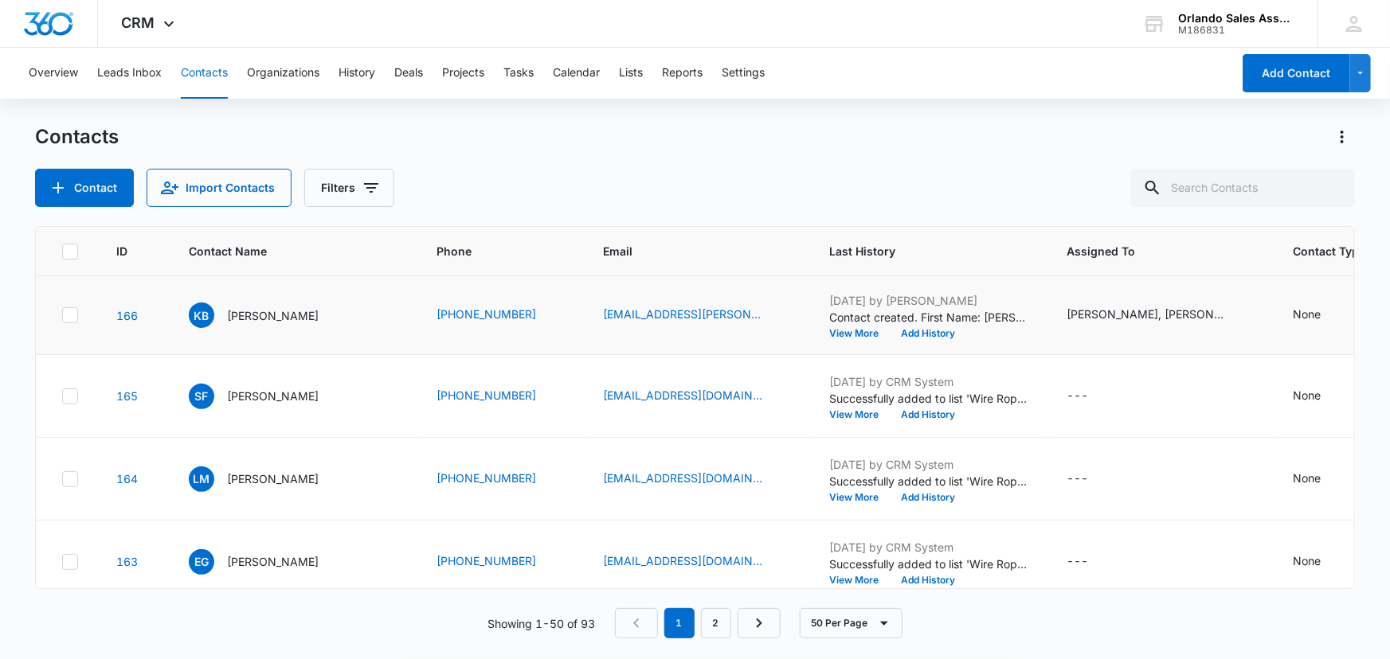
click at [74, 316] on icon at bounding box center [70, 315] width 14 height 14
click at [62, 316] on input "checkbox" at bounding box center [61, 315] width 1 height 1
click at [72, 315] on icon at bounding box center [70, 315] width 14 height 14
click at [62, 315] on input "checkbox" at bounding box center [61, 315] width 1 height 1
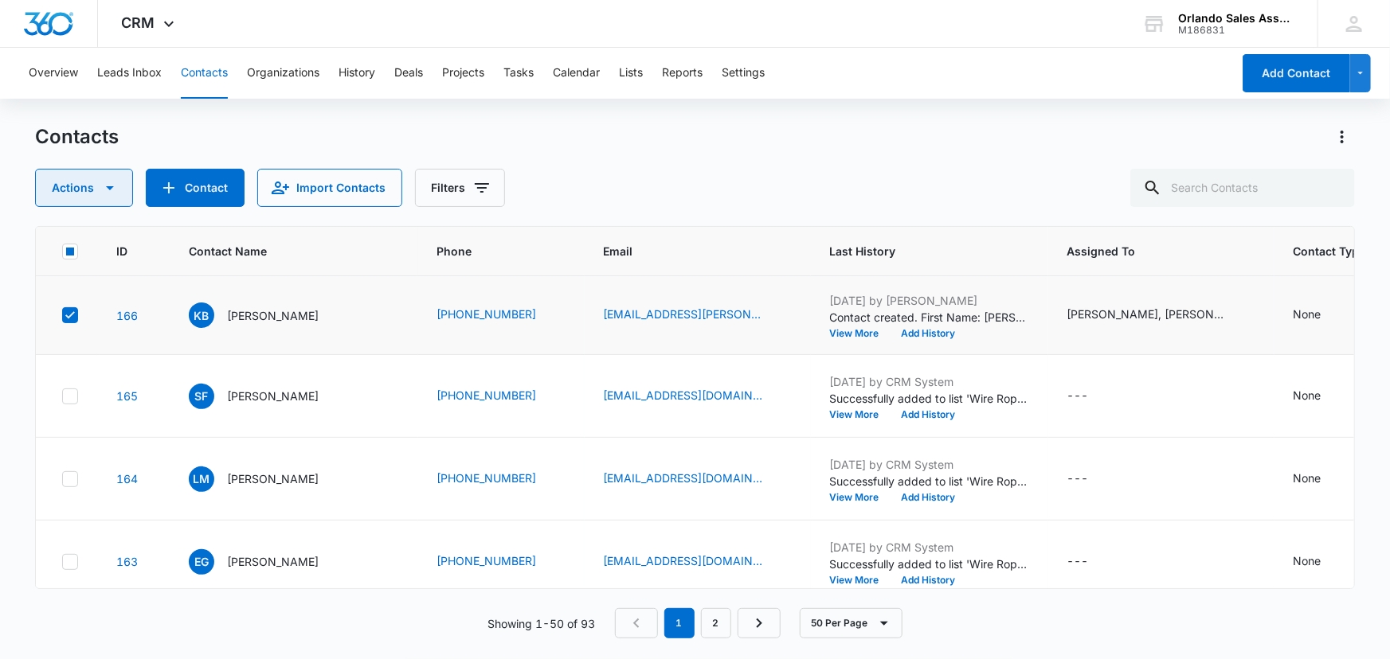
click at [112, 183] on icon "button" at bounding box center [109, 187] width 19 height 19
click at [74, 335] on div "Delete" at bounding box center [91, 334] width 72 height 11
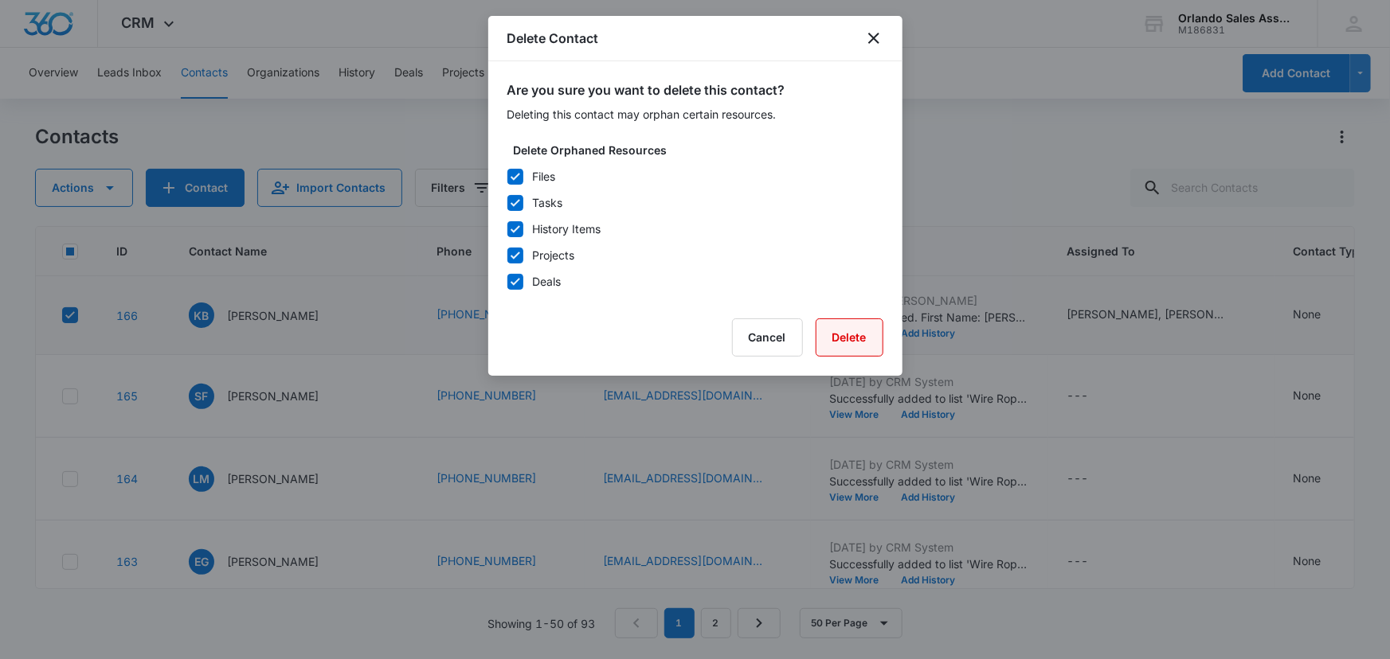
click at [851, 342] on button "Delete" at bounding box center [850, 338] width 68 height 38
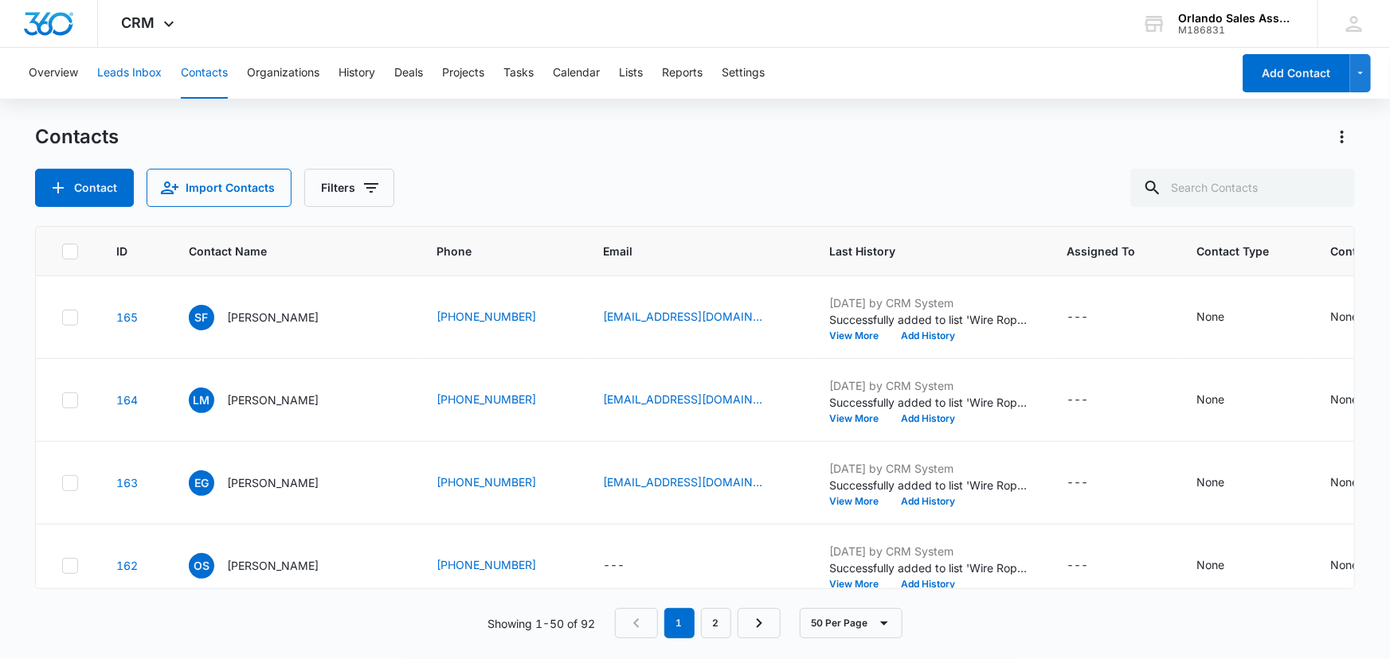
click at [133, 71] on button "Leads Inbox" at bounding box center [129, 73] width 65 height 51
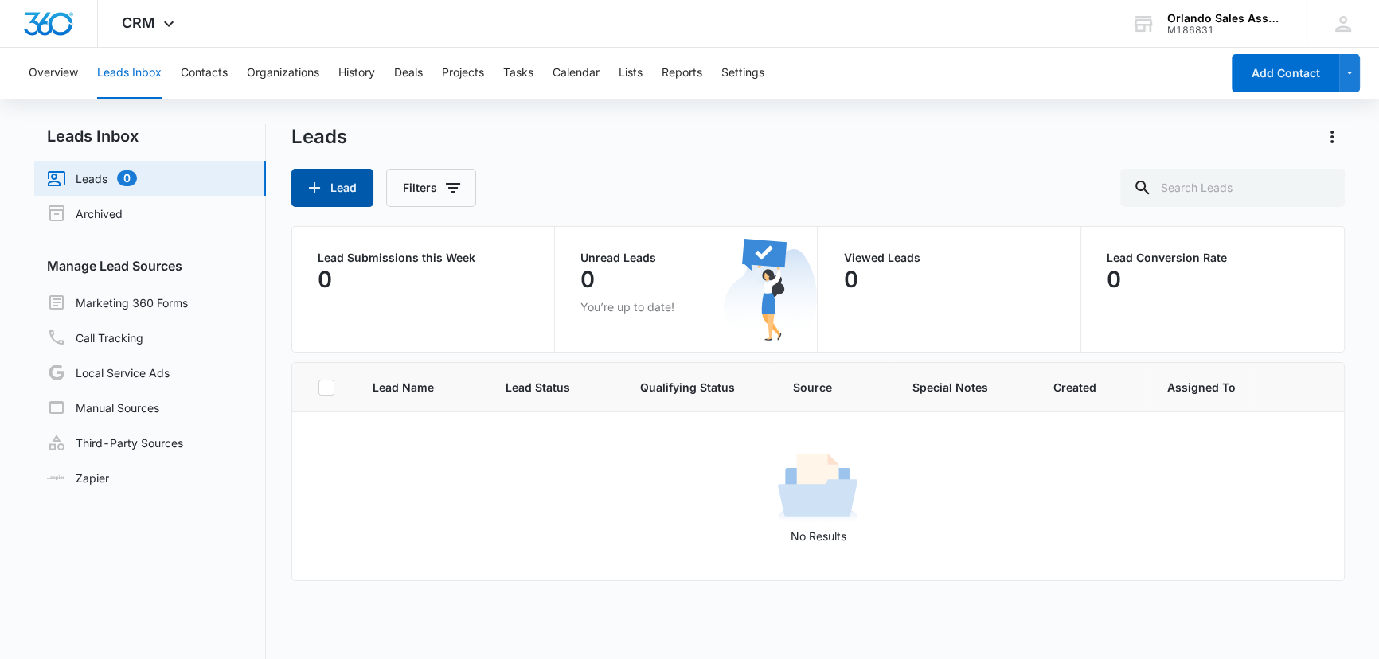
click at [355, 194] on button "Lead" at bounding box center [333, 188] width 82 height 38
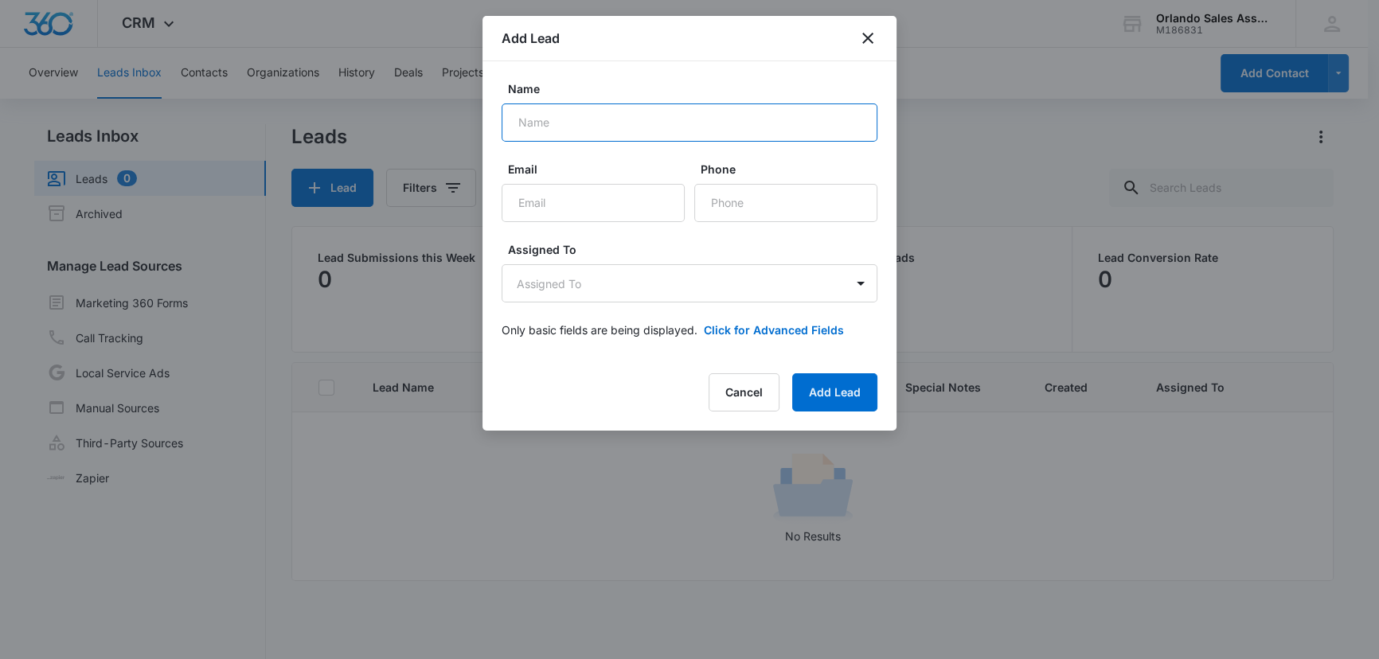
click at [612, 122] on input "Name" at bounding box center [690, 123] width 376 height 38
type input "[PERSON_NAME]"
click at [586, 205] on input "Email" at bounding box center [593, 203] width 183 height 38
type input "[EMAIL_ADDRESS][PERSON_NAME][DOMAIN_NAME]"
click at [757, 202] on input "Phone" at bounding box center [786, 203] width 183 height 38
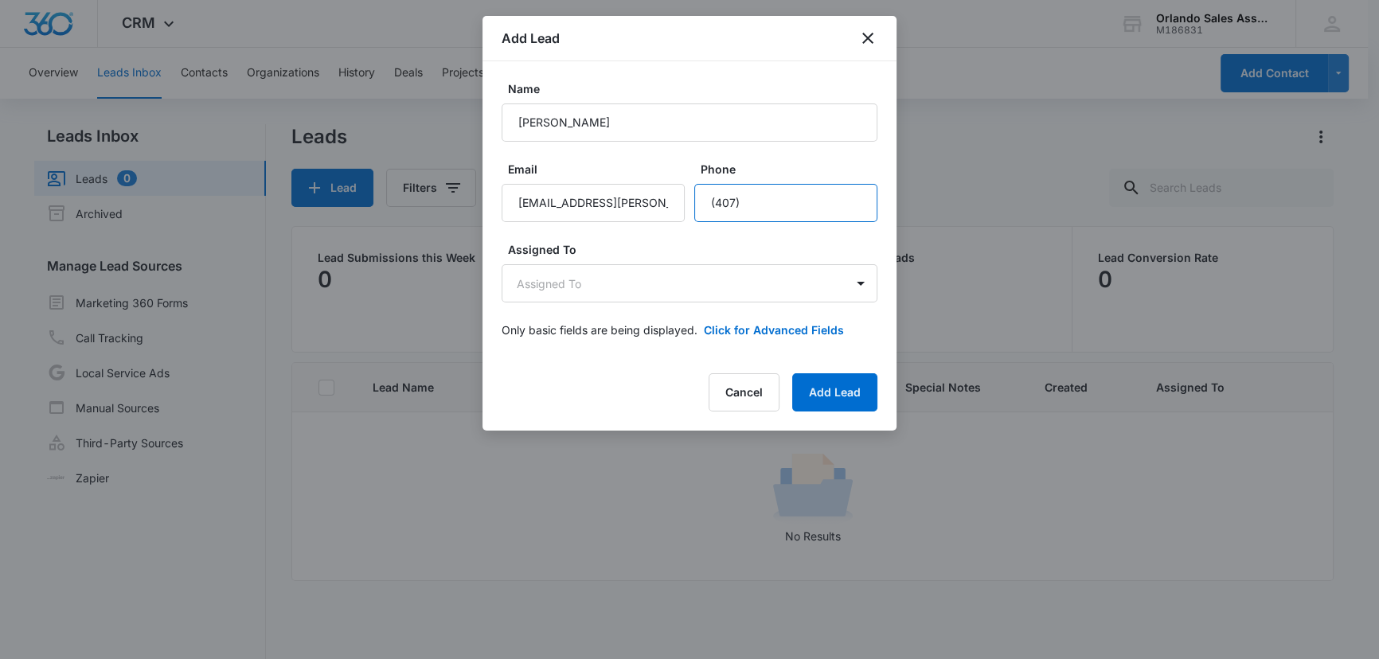
type input "[PHONE_NUMBER]"
click at [863, 287] on body "CRM Apps Reputation Websites Forms CRM Email Social Shop Payments POS Content A…" at bounding box center [689, 397] width 1379 height 794
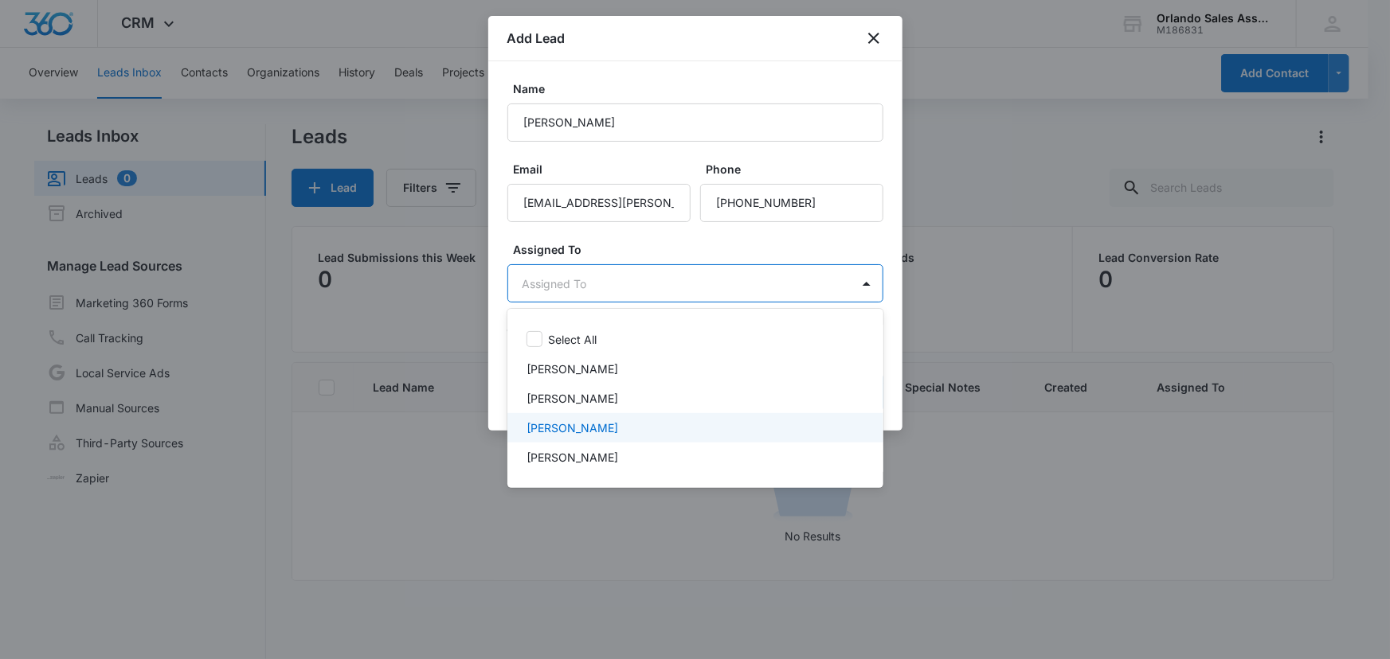
click at [537, 426] on p "[PERSON_NAME]" at bounding box center [572, 428] width 92 height 17
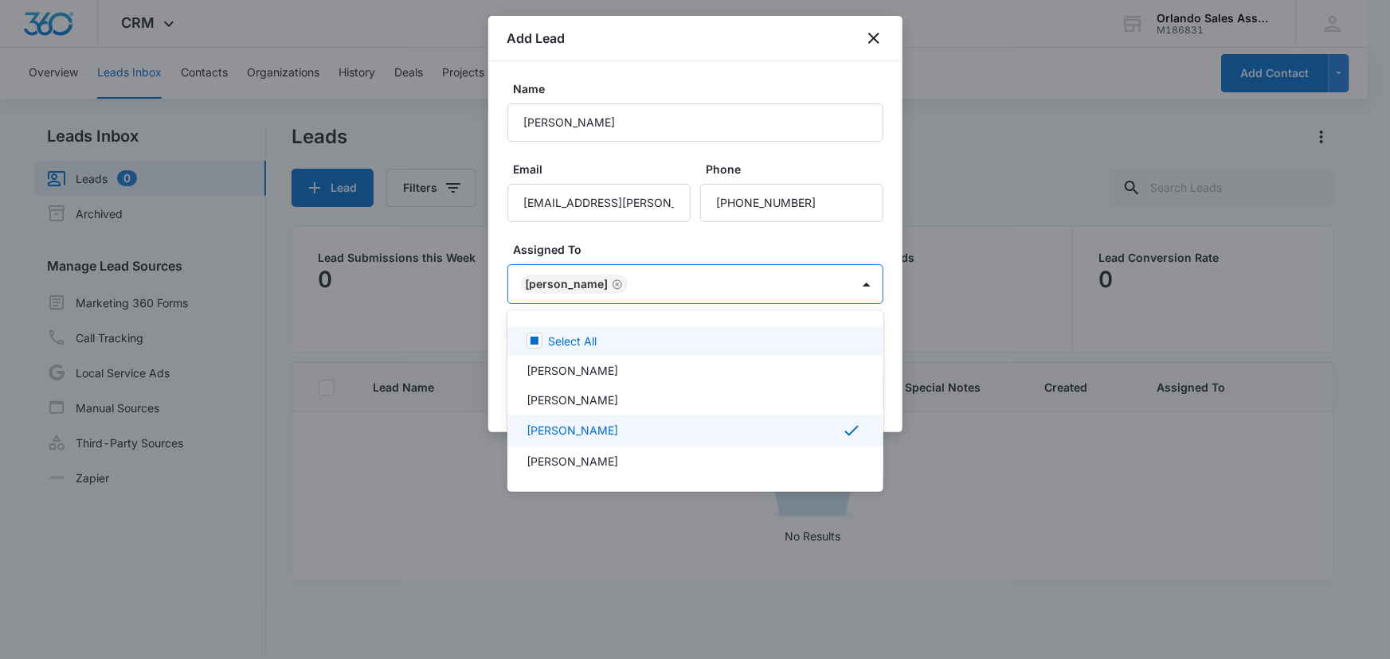
click at [799, 281] on div at bounding box center [695, 329] width 1390 height 659
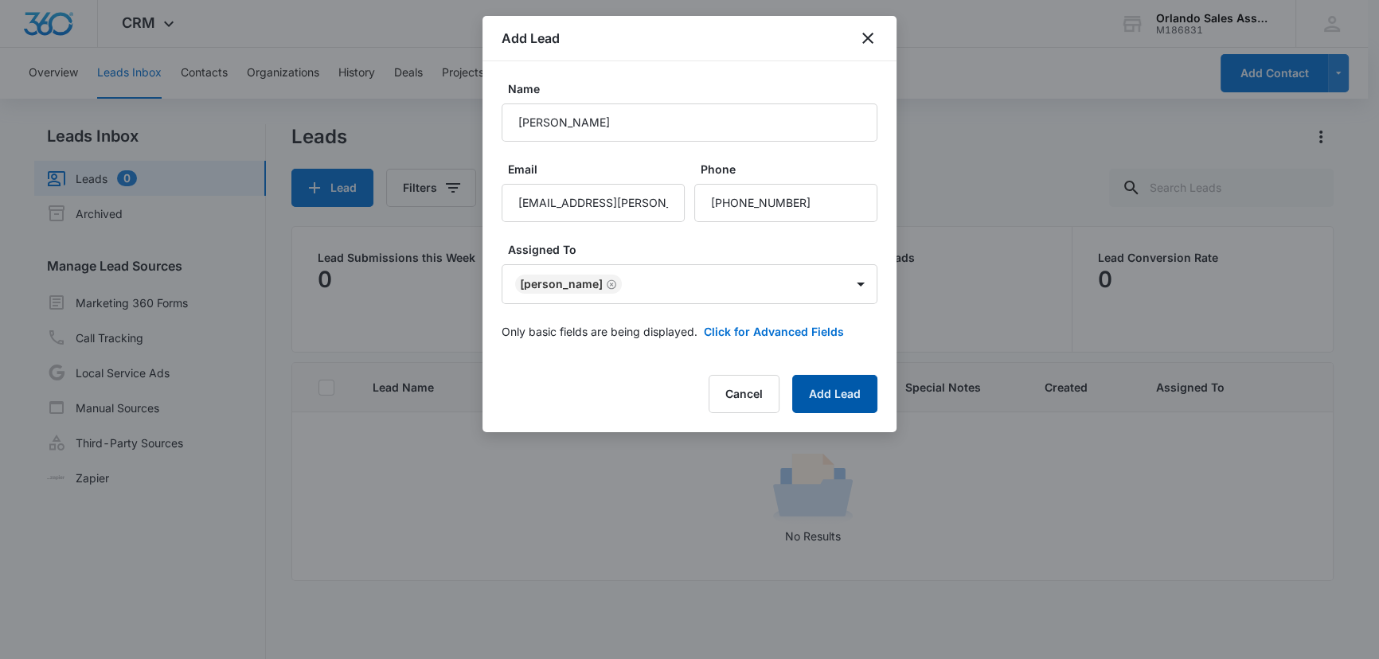
click at [835, 397] on button "Add Lead" at bounding box center [834, 394] width 85 height 38
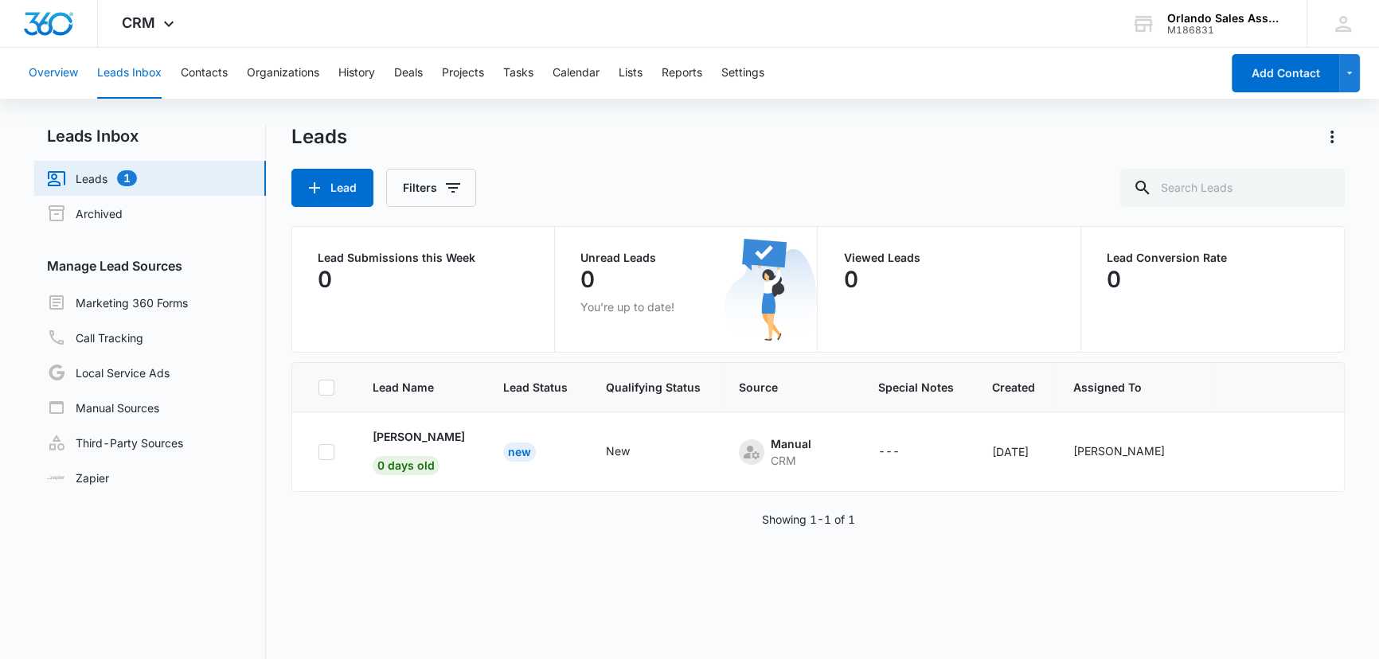
click at [44, 73] on button "Overview" at bounding box center [53, 73] width 49 height 51
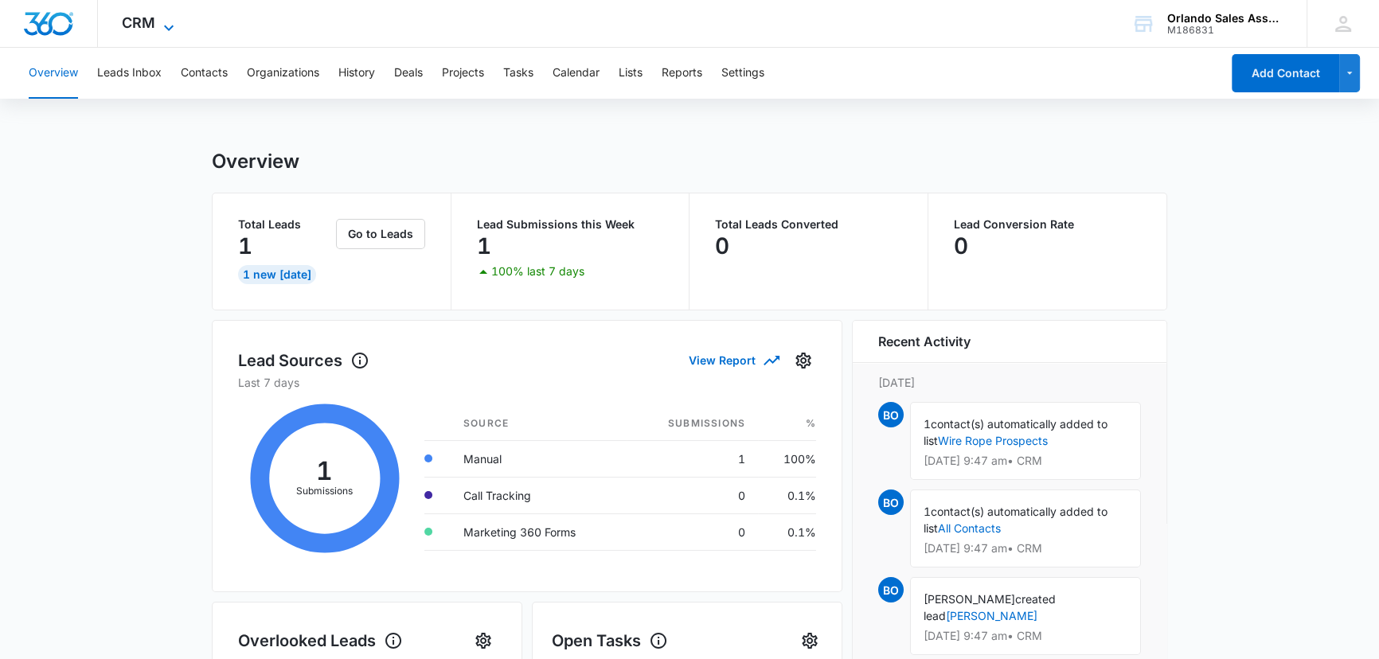
click at [164, 19] on icon at bounding box center [168, 27] width 19 height 19
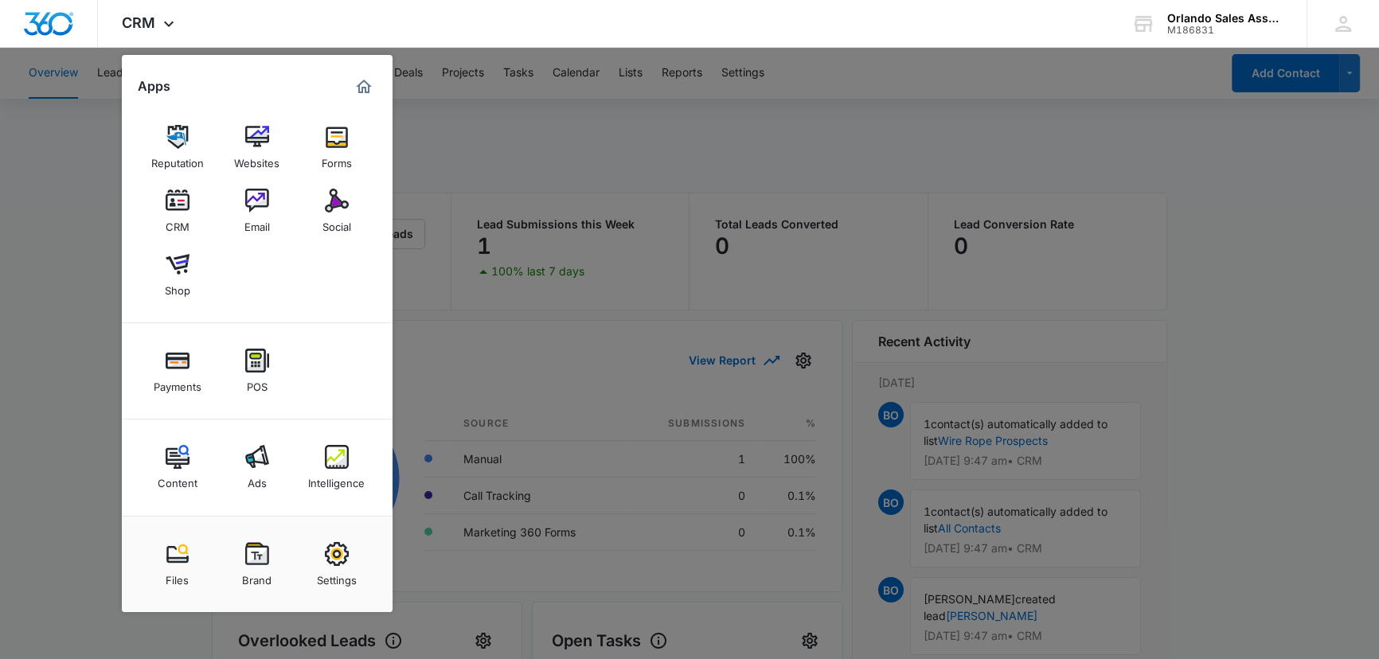
click at [256, 193] on img at bounding box center [257, 201] width 24 height 24
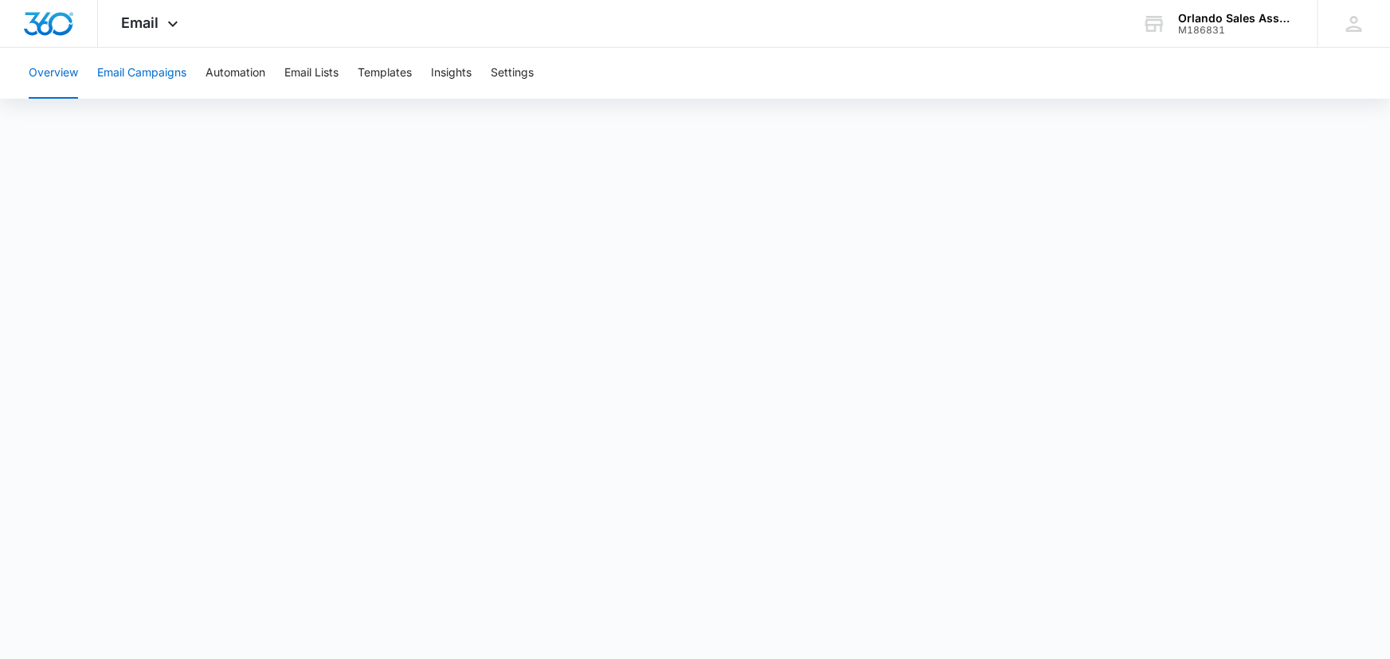
click at [136, 72] on button "Email Campaigns" at bounding box center [141, 73] width 89 height 51
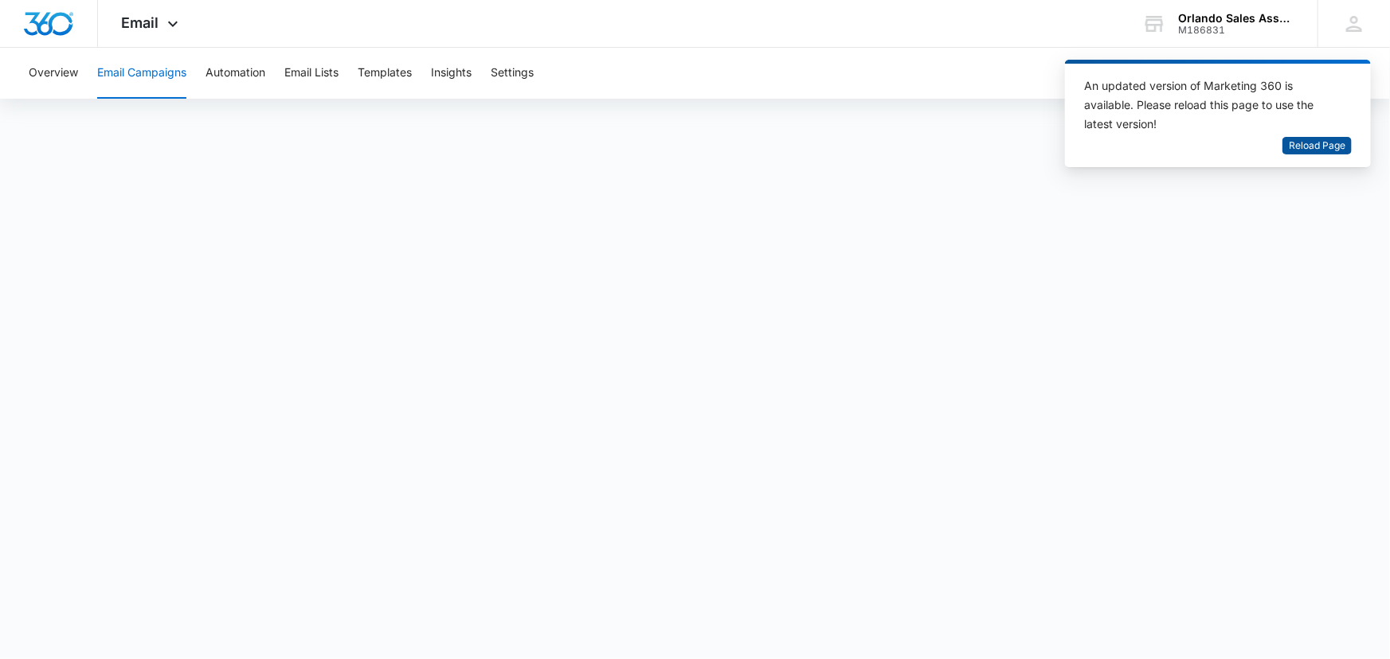
click at [1332, 143] on span "Reload Page" at bounding box center [1317, 146] width 57 height 15
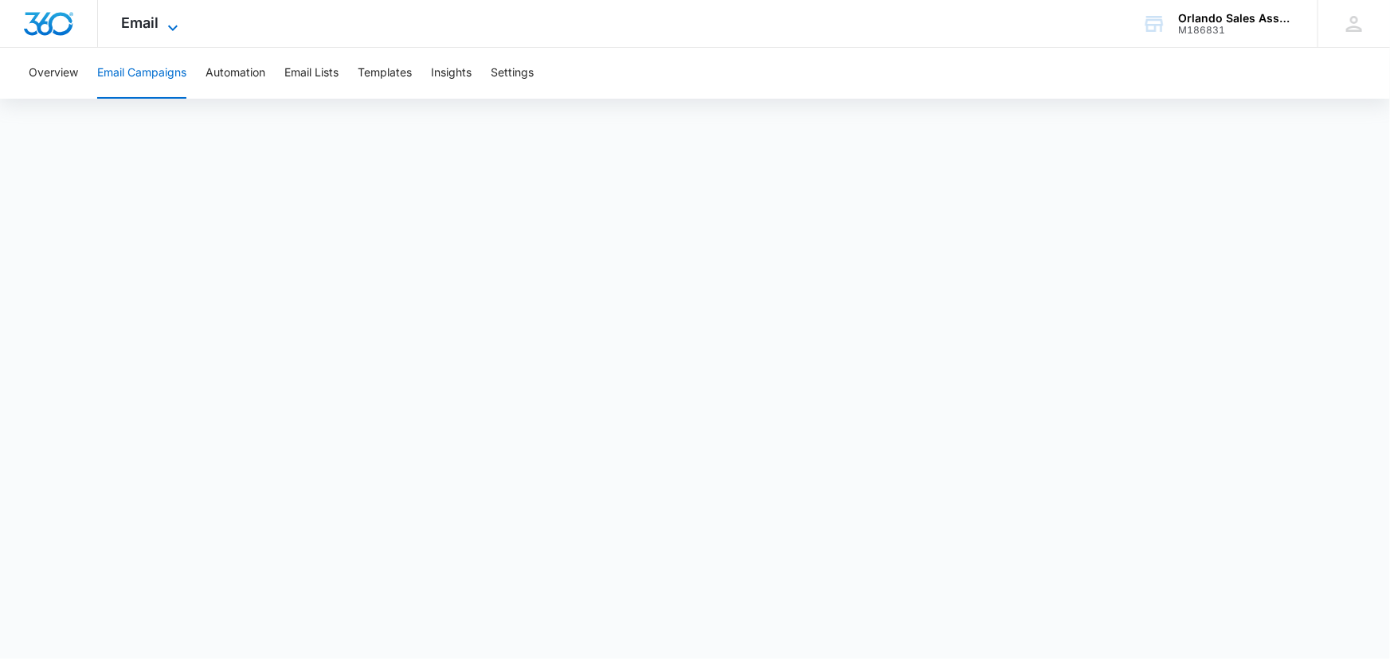
click at [166, 23] on icon at bounding box center [172, 27] width 19 height 19
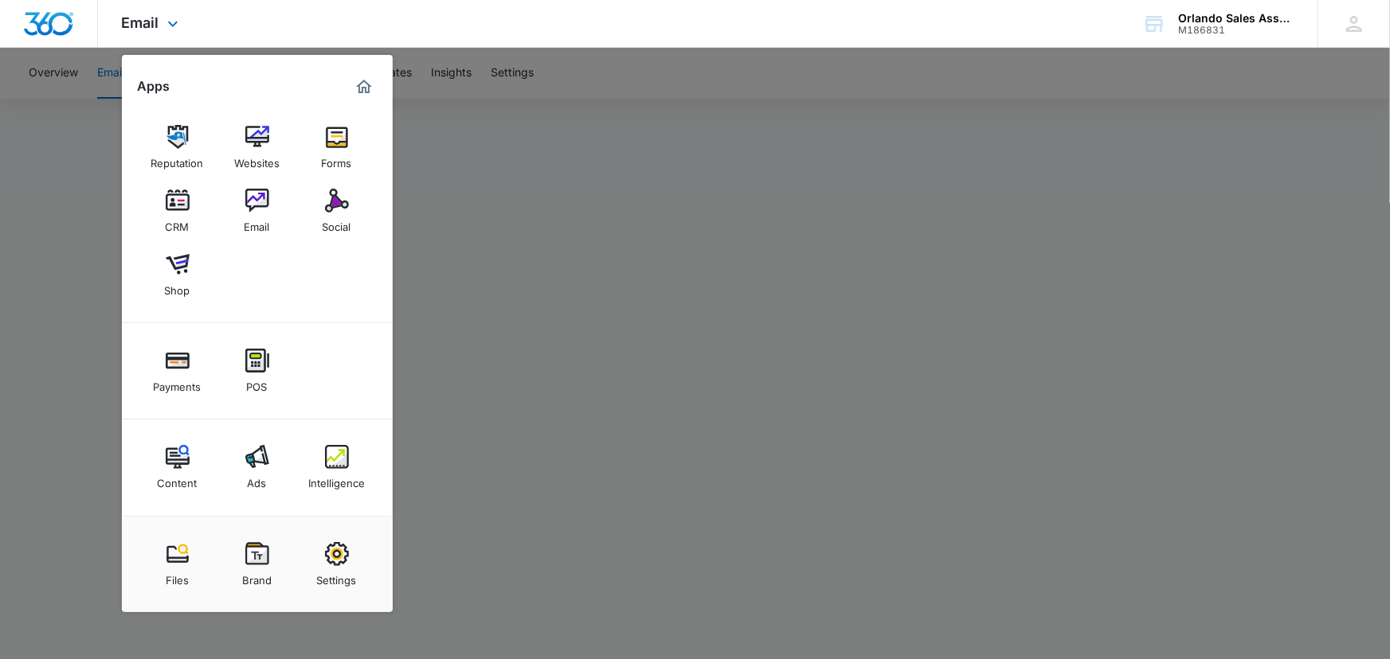
click at [64, 16] on img "Dashboard" at bounding box center [48, 24] width 51 height 24
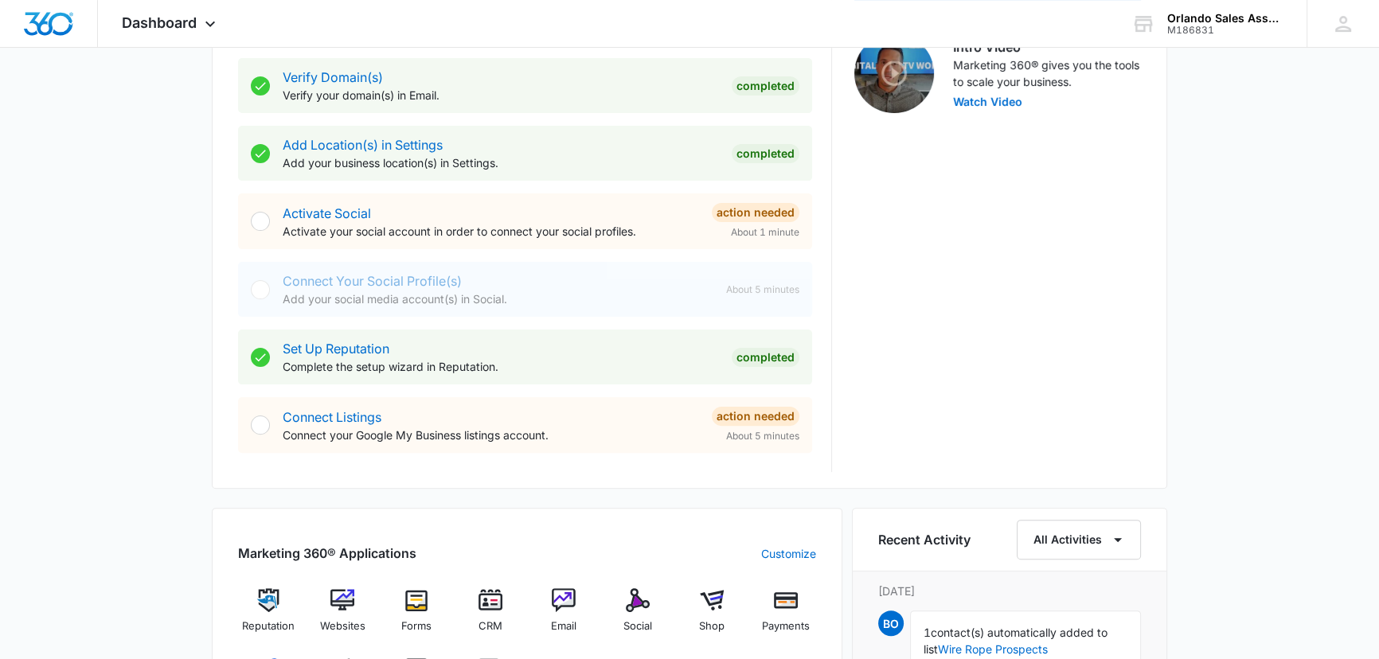
scroll to position [458, 0]
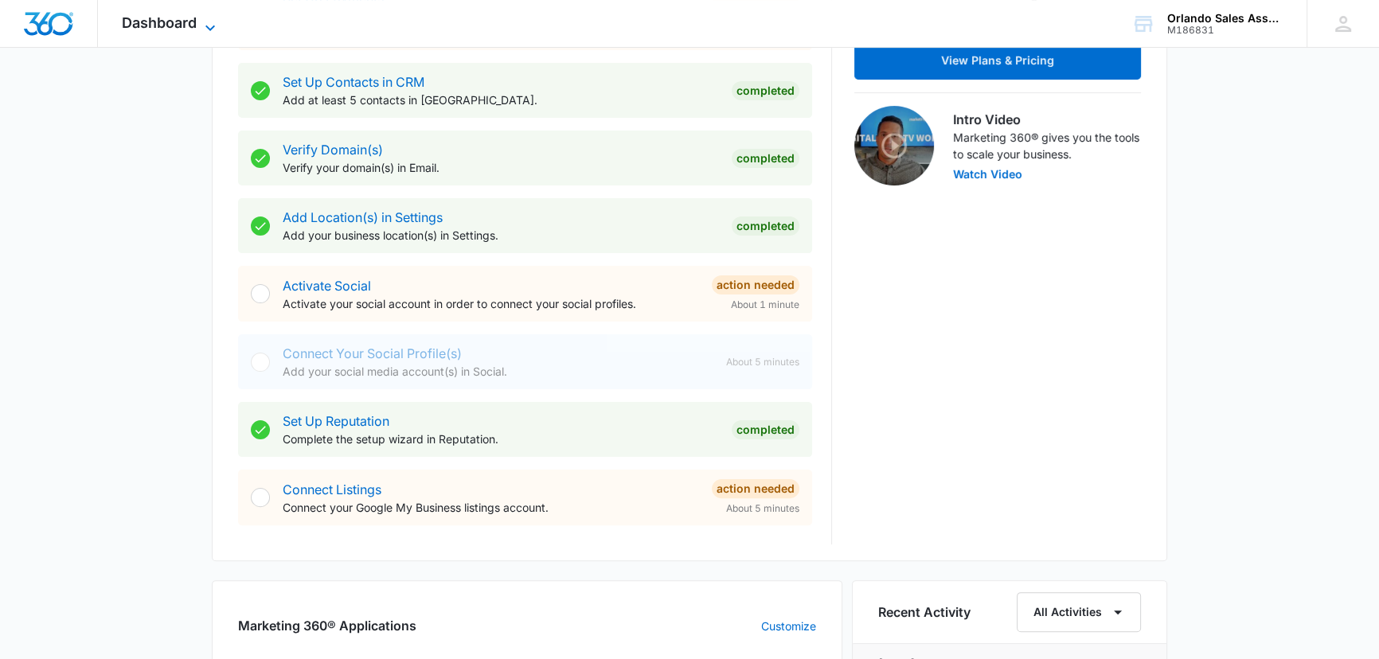
click at [206, 23] on icon at bounding box center [210, 27] width 19 height 19
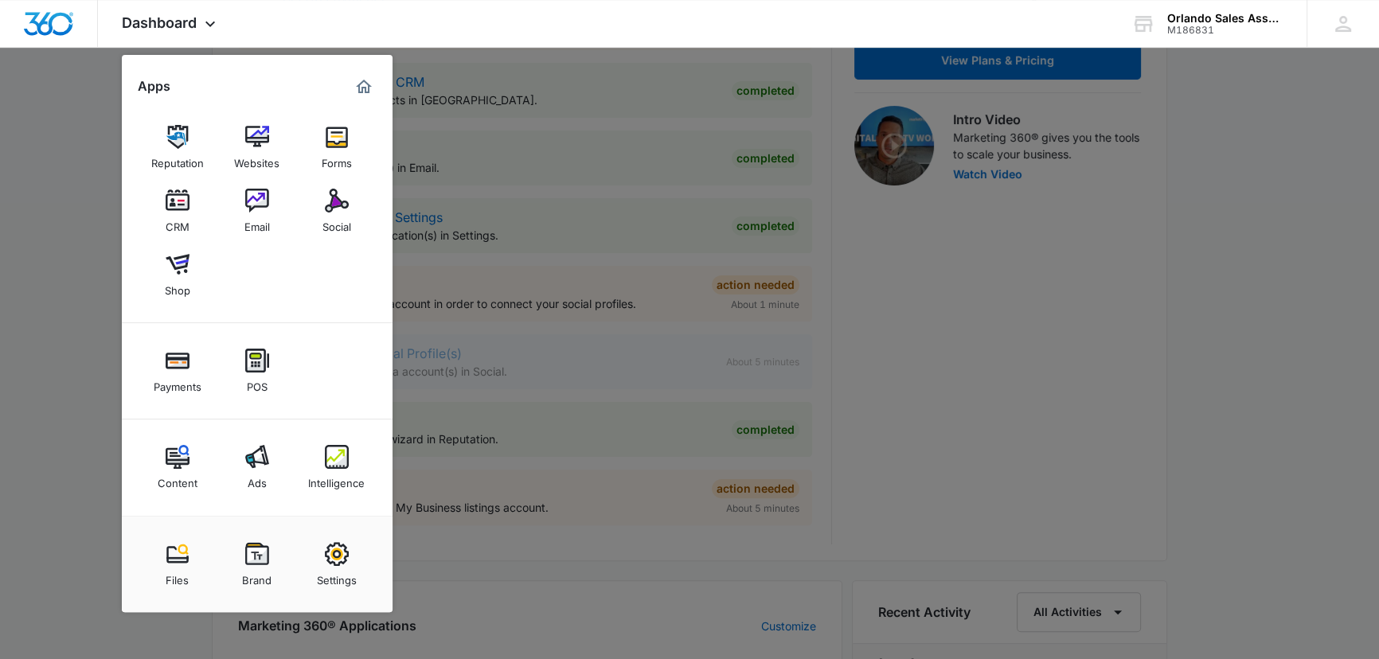
click at [1059, 269] on div at bounding box center [689, 329] width 1379 height 659
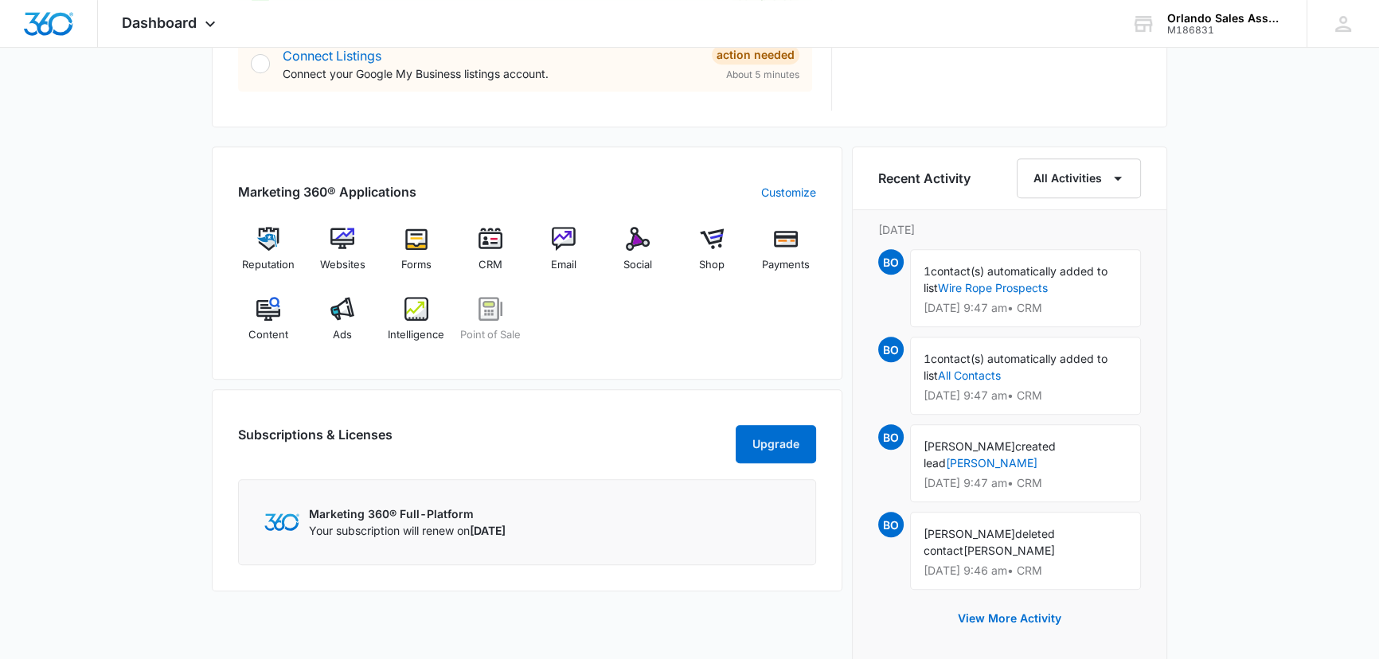
scroll to position [965, 0]
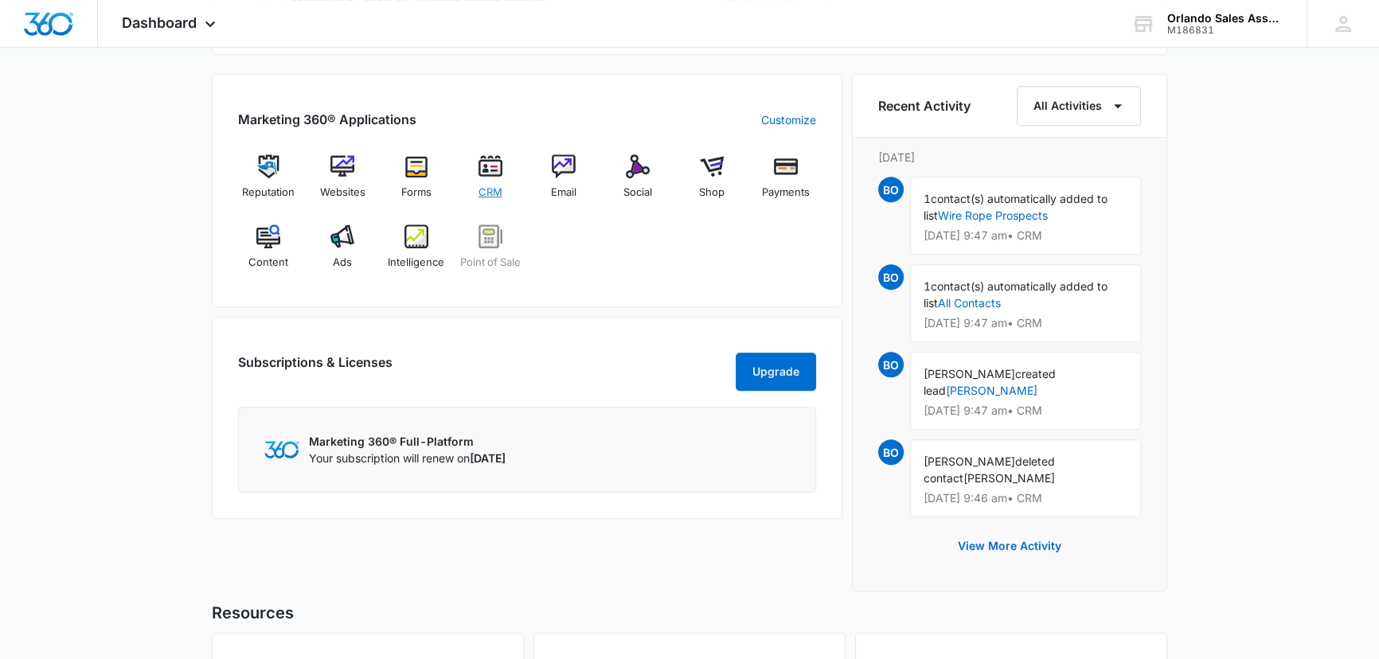
click at [494, 162] on img at bounding box center [491, 167] width 24 height 24
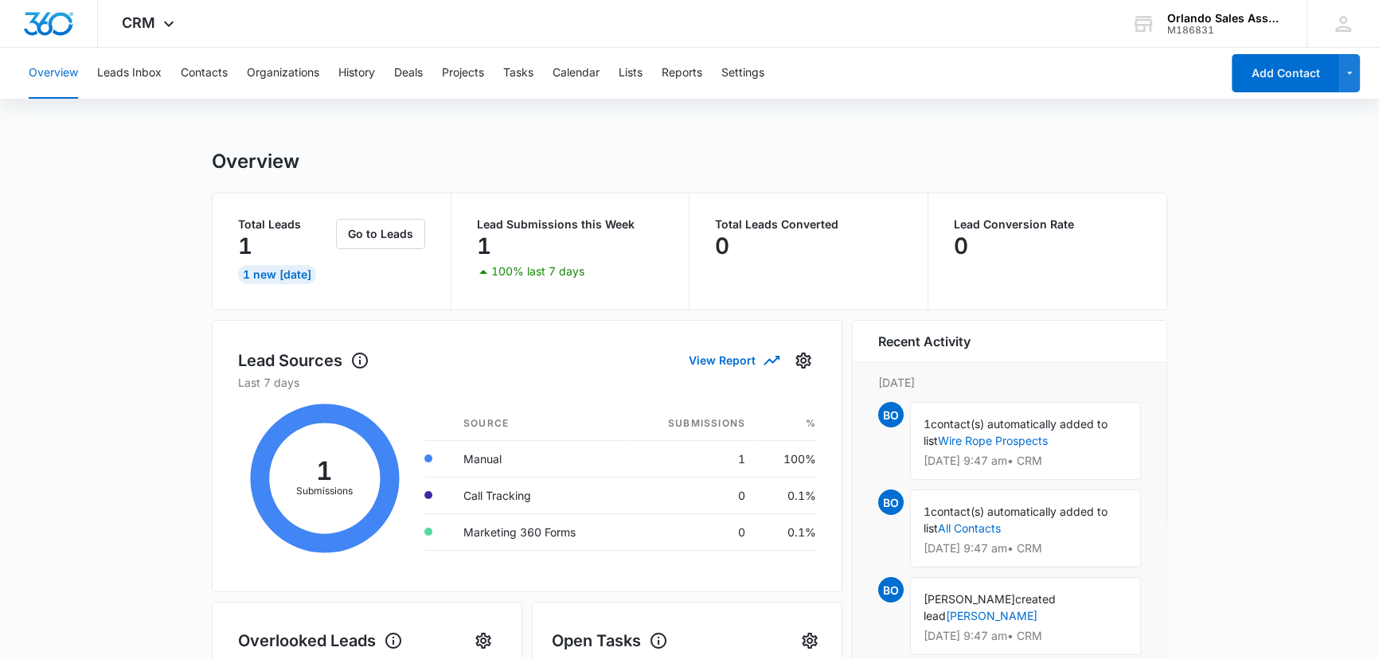
click at [47, 66] on button "Overview" at bounding box center [53, 73] width 49 height 51
click at [162, 20] on icon at bounding box center [168, 27] width 19 height 19
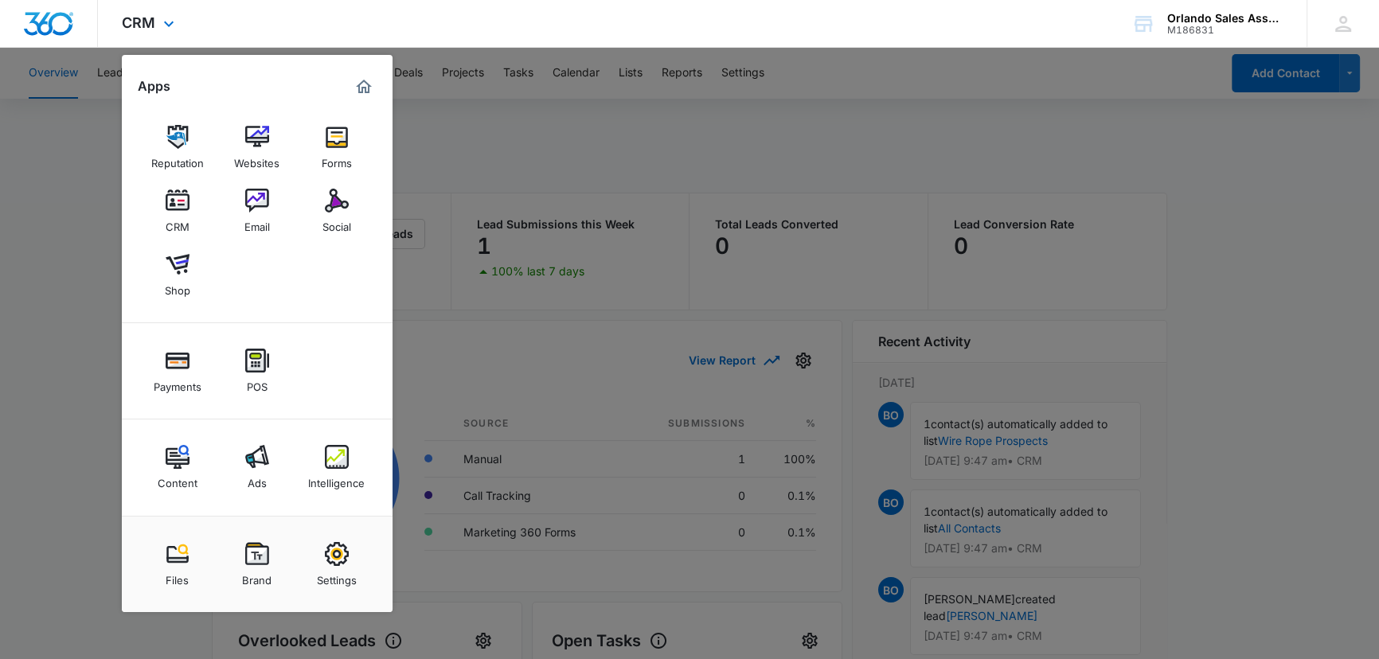
click at [151, 87] on h2 "Apps" at bounding box center [154, 86] width 33 height 15
click at [362, 86] on img "Marketing 360® Dashboard" at bounding box center [363, 86] width 19 height 19
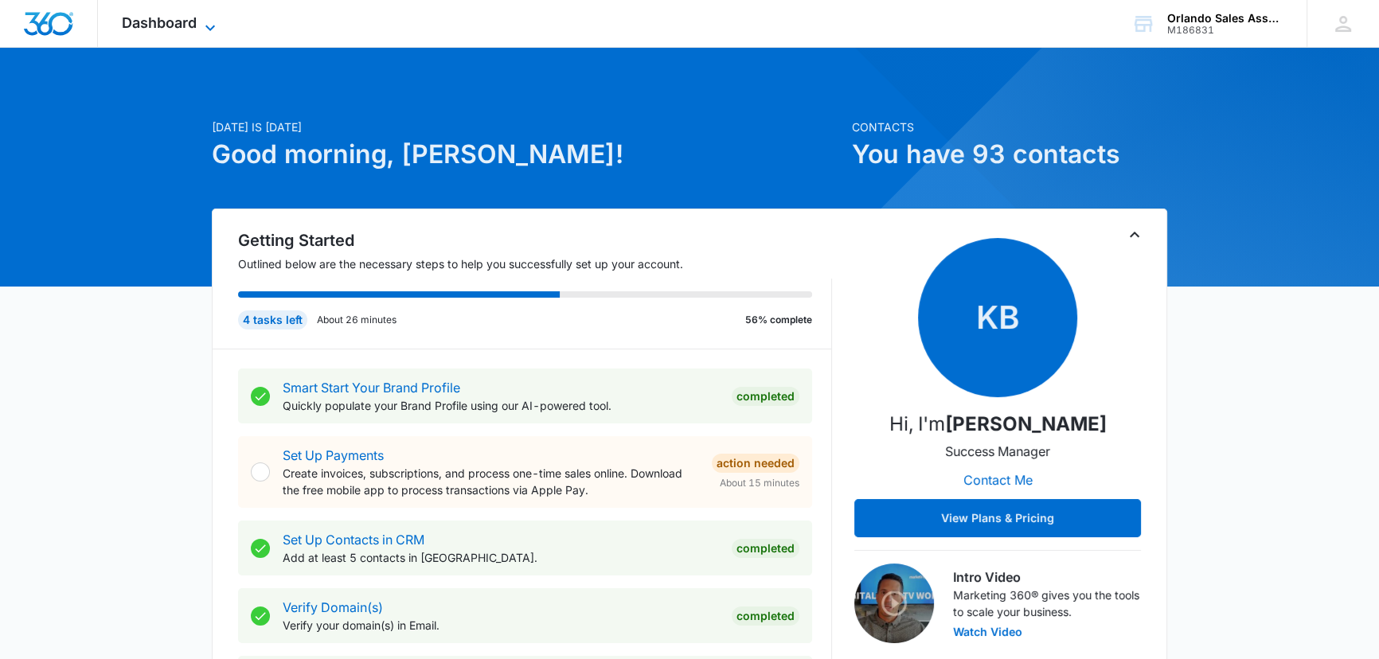
click at [208, 26] on icon at bounding box center [210, 28] width 10 height 6
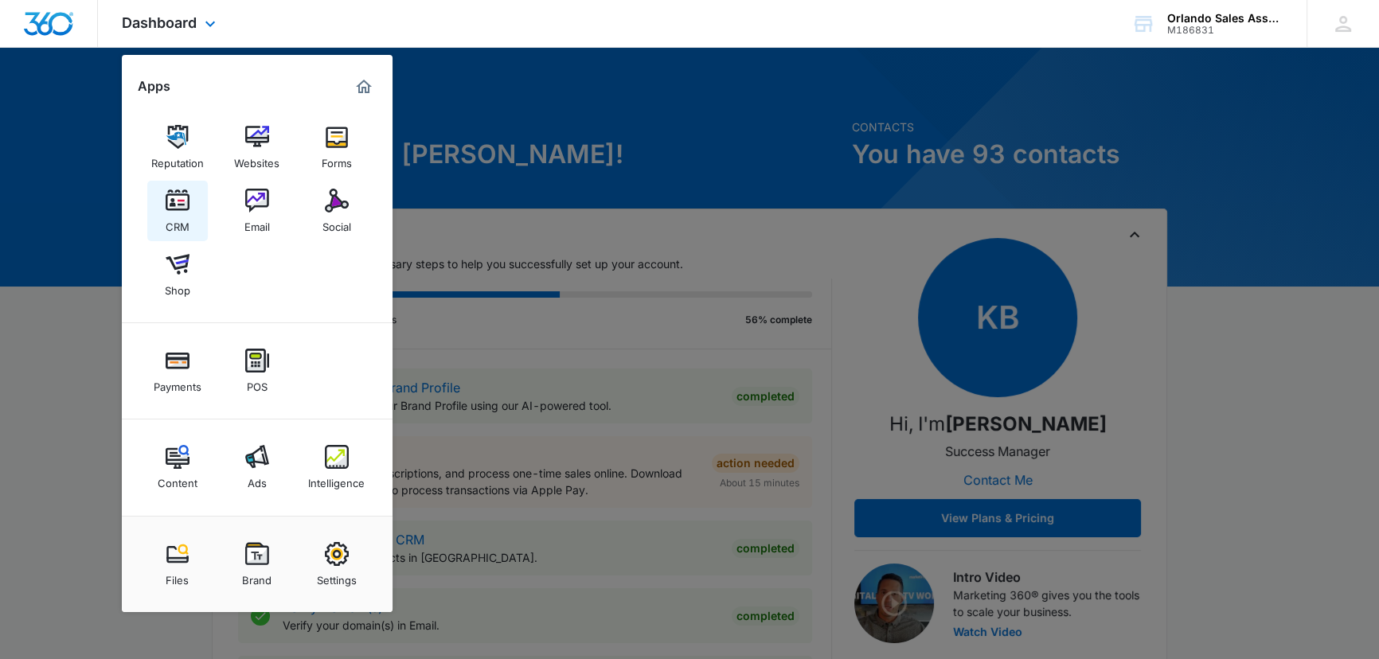
click at [182, 199] on img at bounding box center [178, 201] width 24 height 24
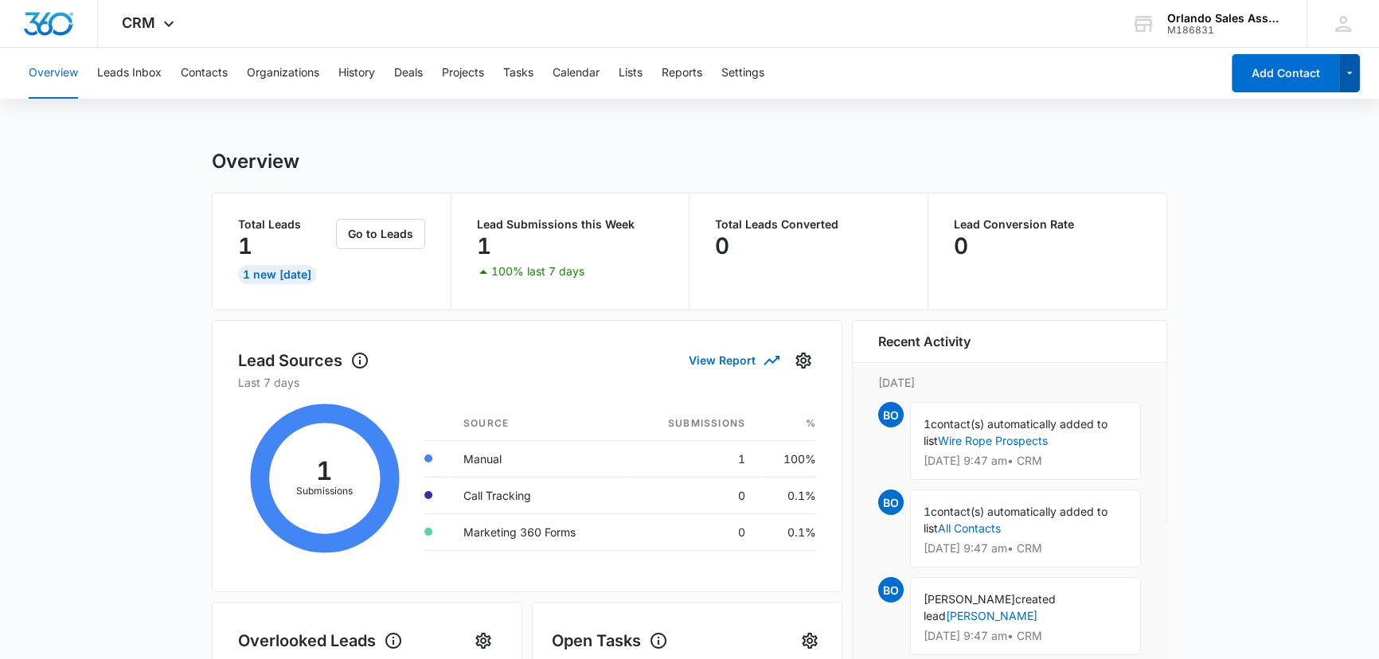
click at [1354, 76] on icon "button" at bounding box center [1351, 73] width 14 height 19
click at [1343, 23] on icon at bounding box center [1344, 24] width 16 height 16
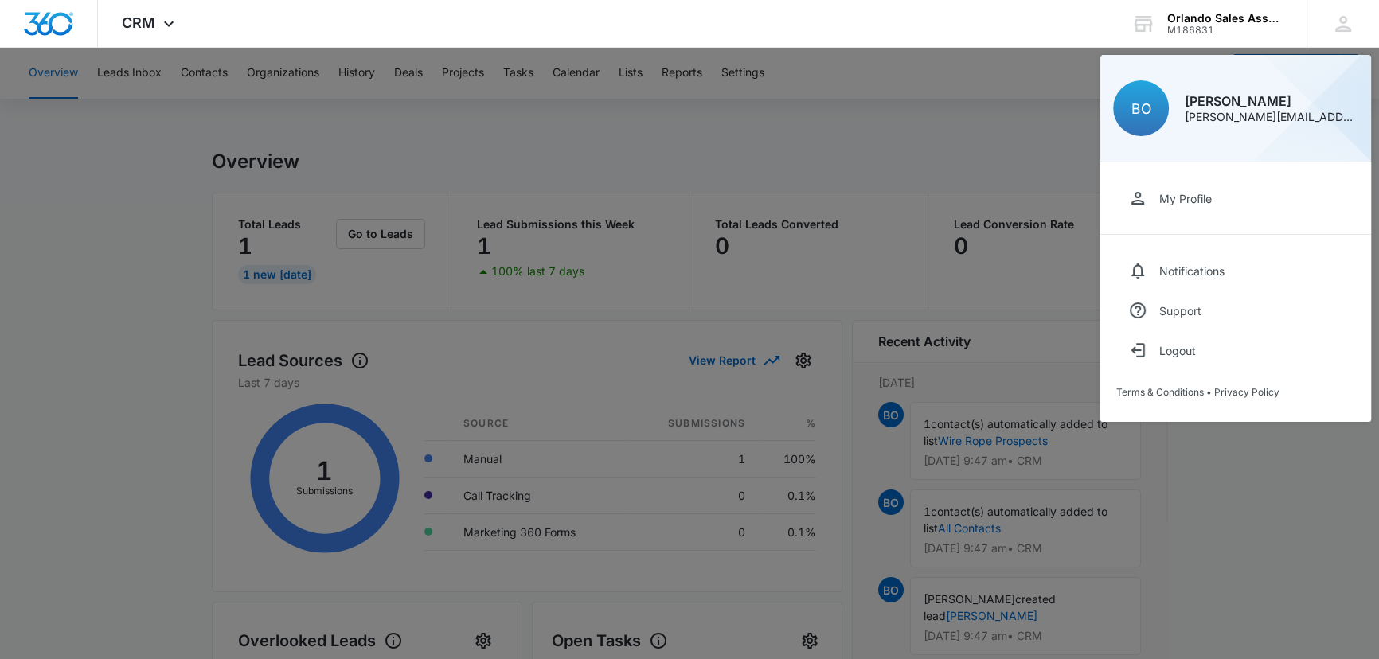
click at [993, 66] on div at bounding box center [689, 329] width 1379 height 659
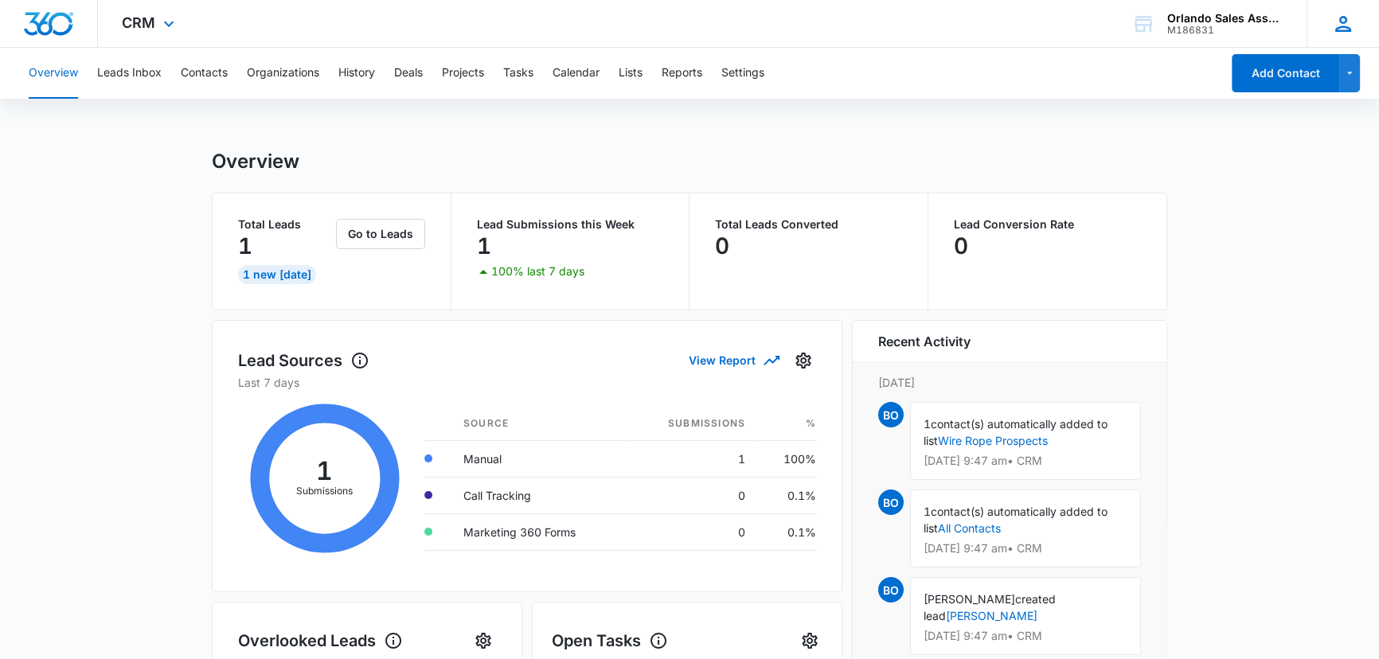
click at [1348, 25] on icon at bounding box center [1344, 24] width 24 height 24
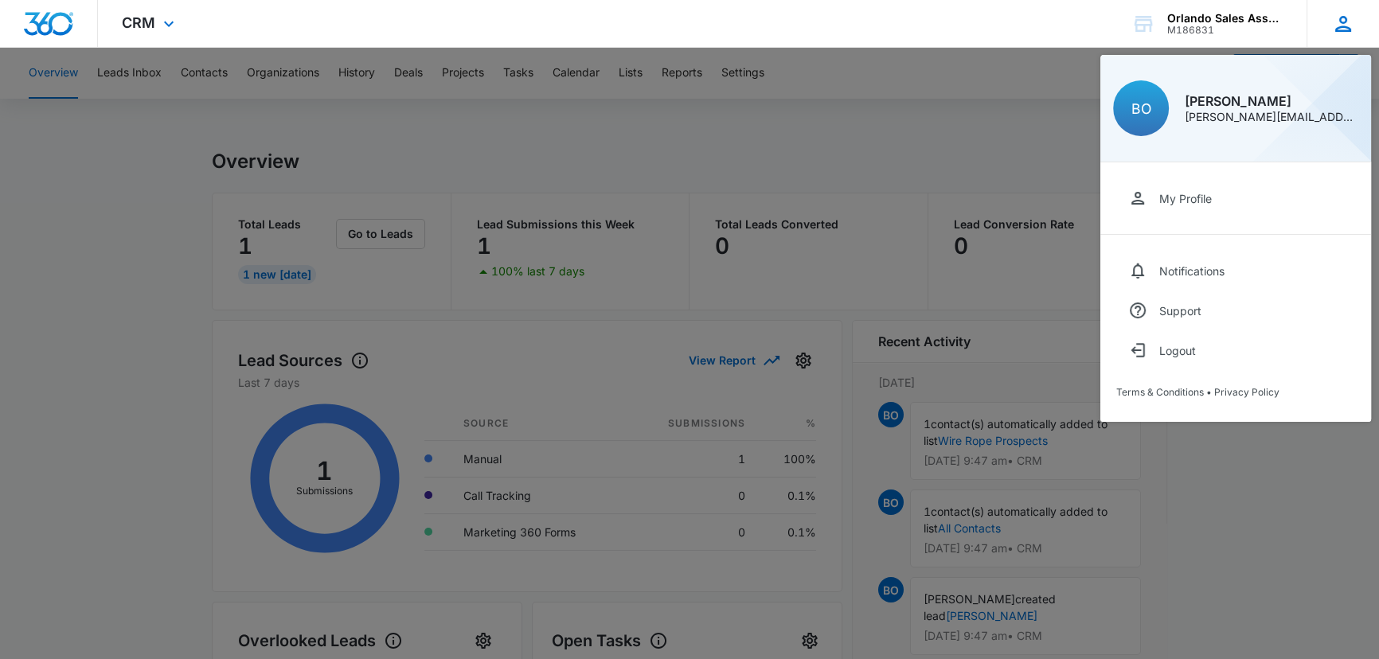
click at [1348, 25] on icon at bounding box center [1344, 24] width 24 height 24
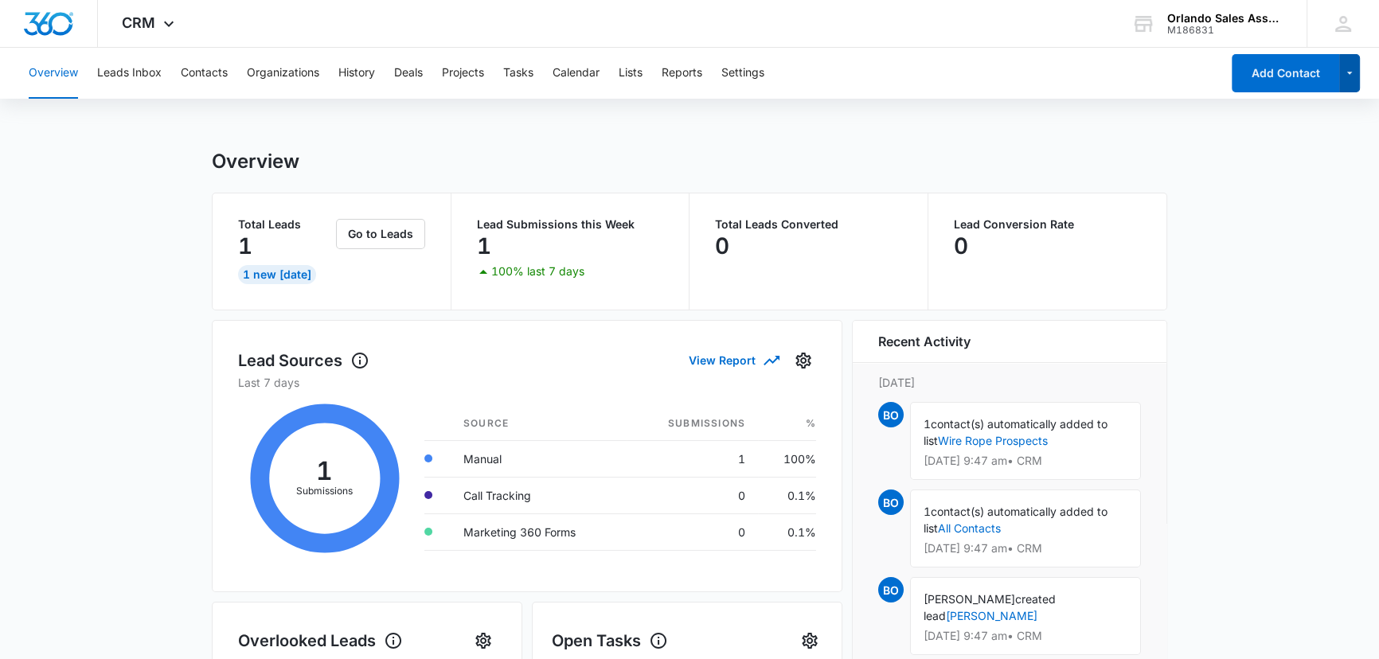
click at [1348, 71] on icon "button" at bounding box center [1351, 73] width 14 height 19
click at [1348, 72] on icon "button" at bounding box center [1351, 73] width 14 height 19
click at [44, 29] on img "Dashboard" at bounding box center [48, 24] width 51 height 24
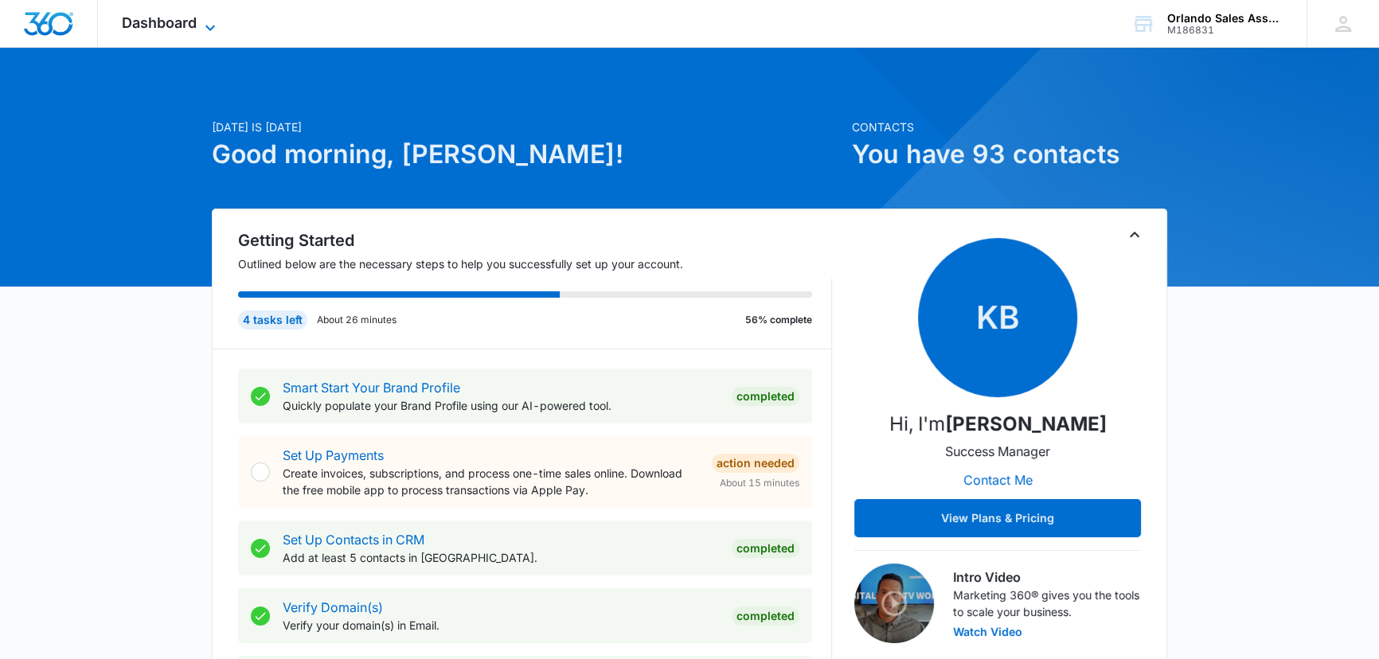
click at [210, 20] on icon at bounding box center [210, 27] width 19 height 19
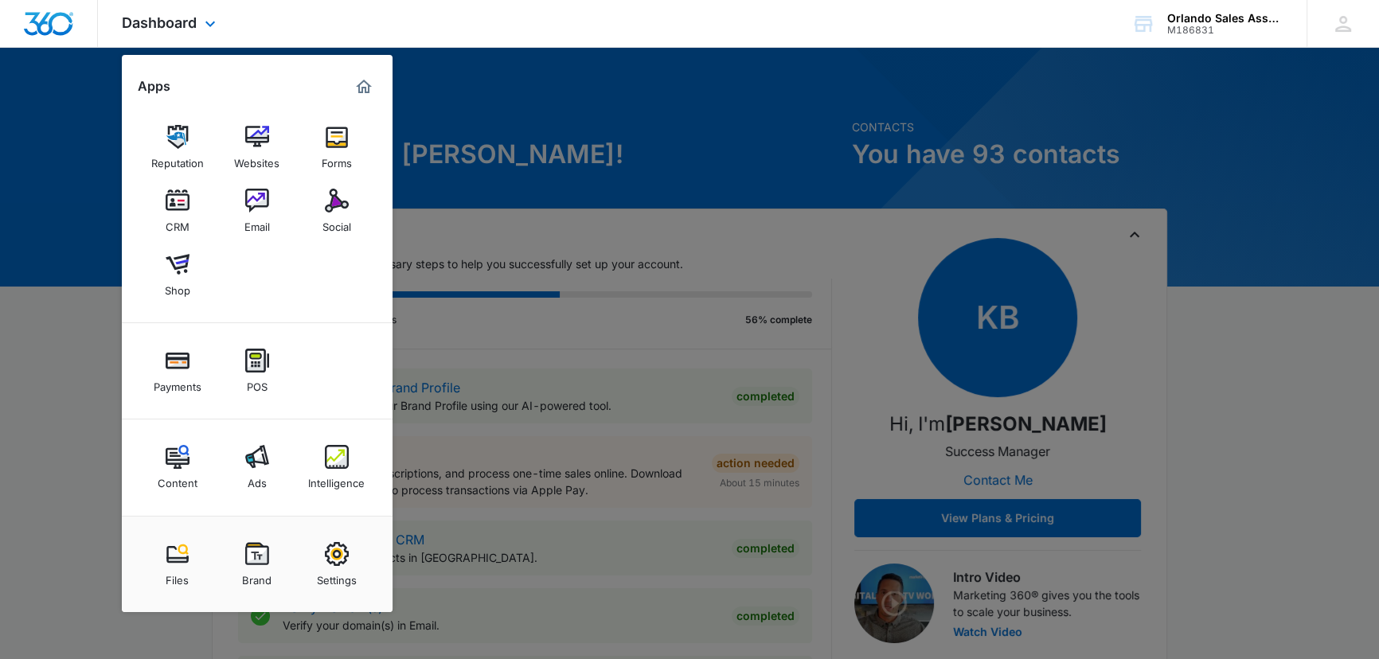
click at [366, 85] on img "Marketing 360® Dashboard" at bounding box center [363, 86] width 19 height 19
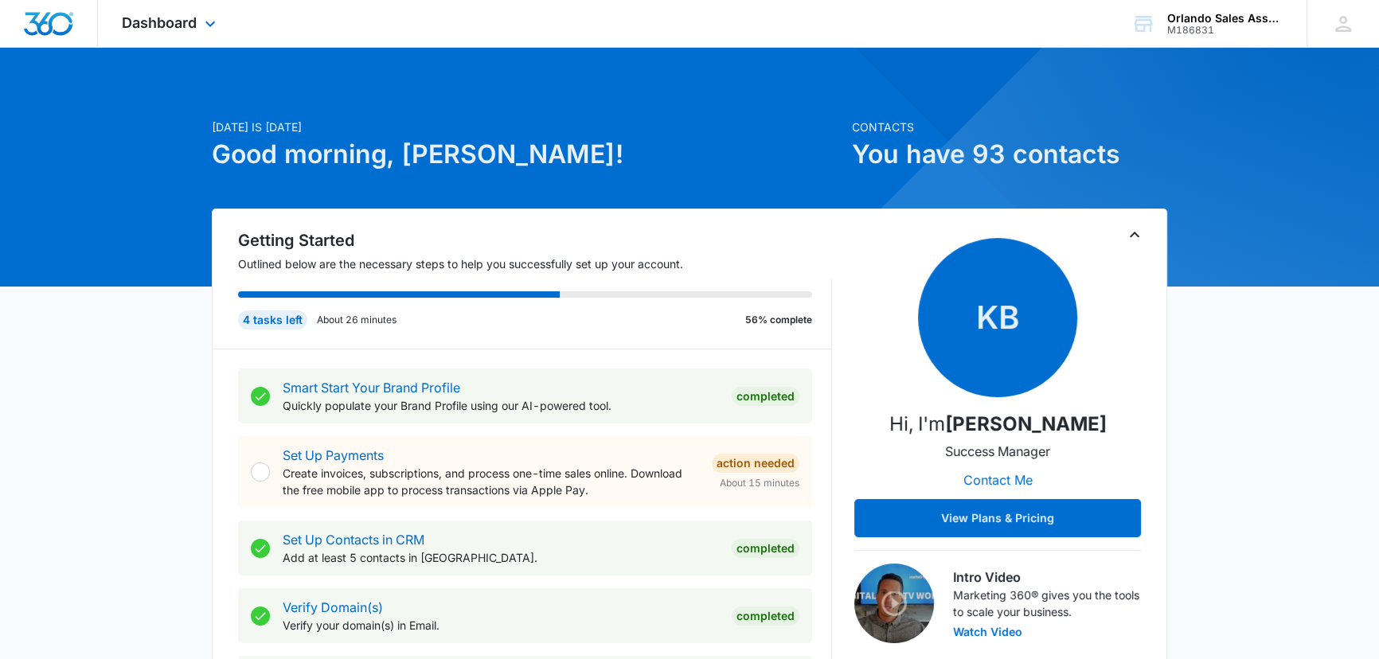
click at [56, 24] on img "Dashboard" at bounding box center [48, 24] width 51 height 24
click at [209, 23] on icon at bounding box center [210, 27] width 19 height 19
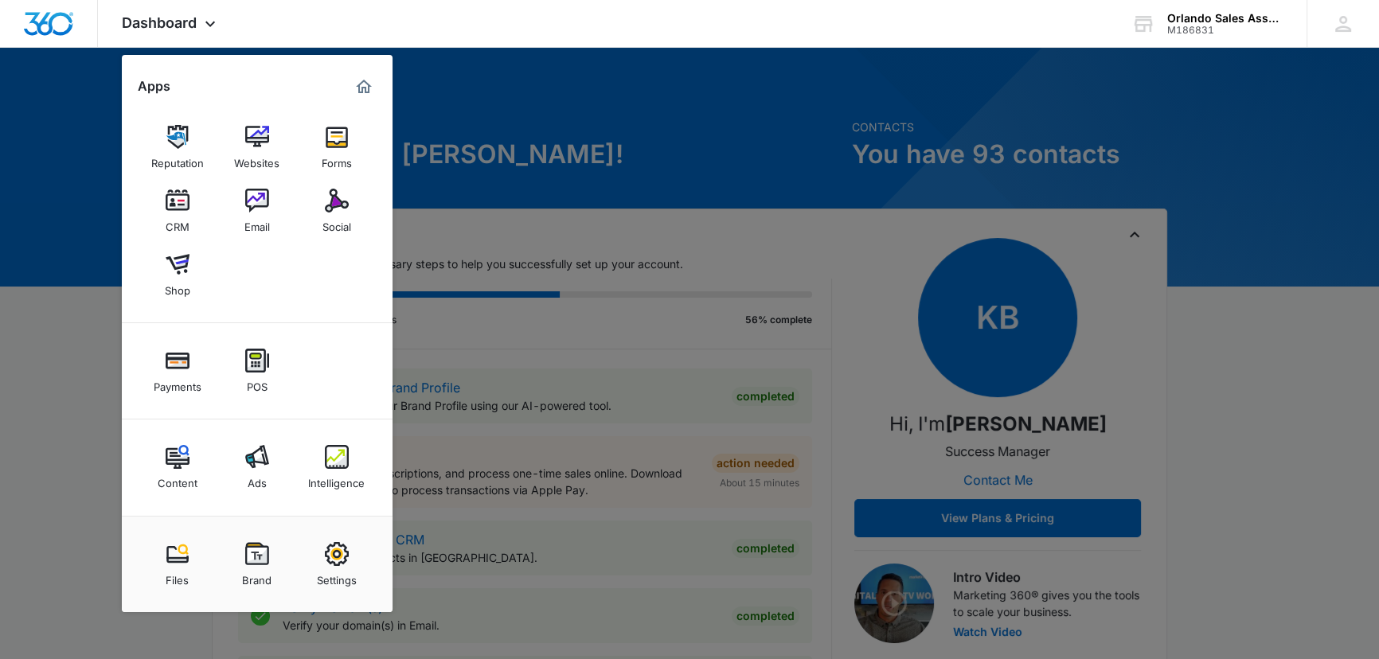
click at [1156, 104] on div at bounding box center [689, 329] width 1379 height 659
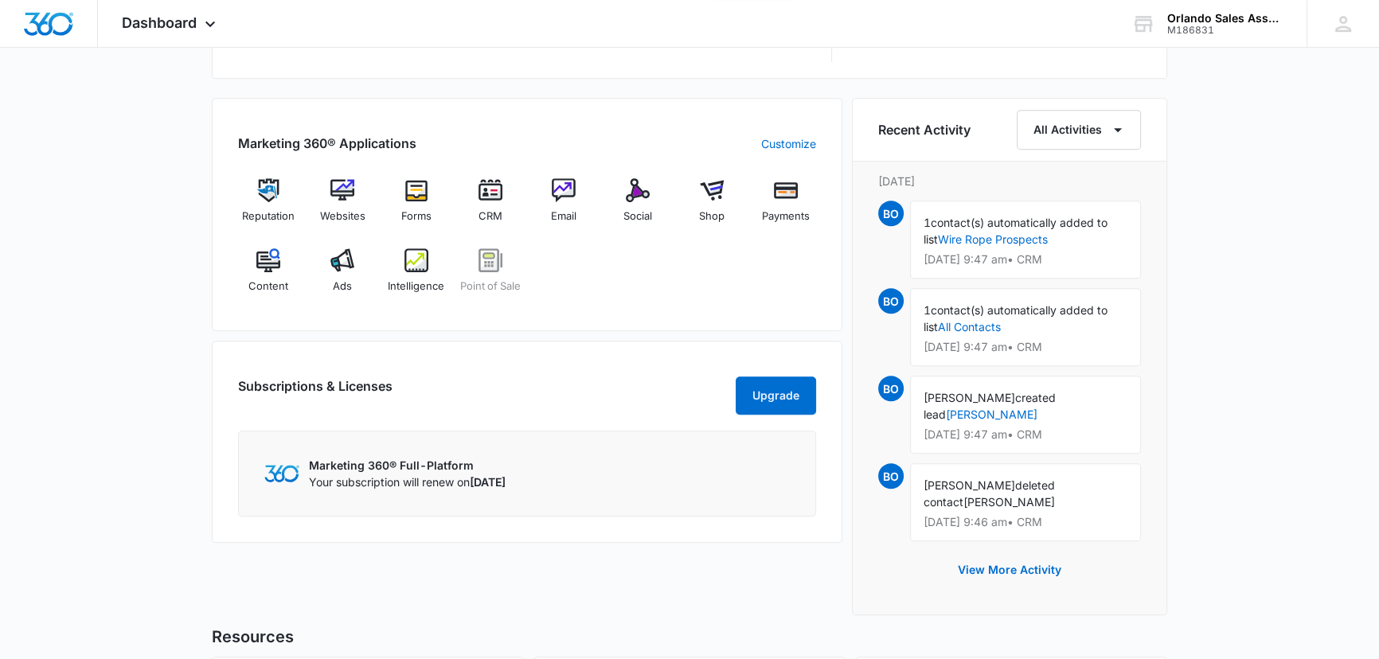
scroll to position [1182, 0]
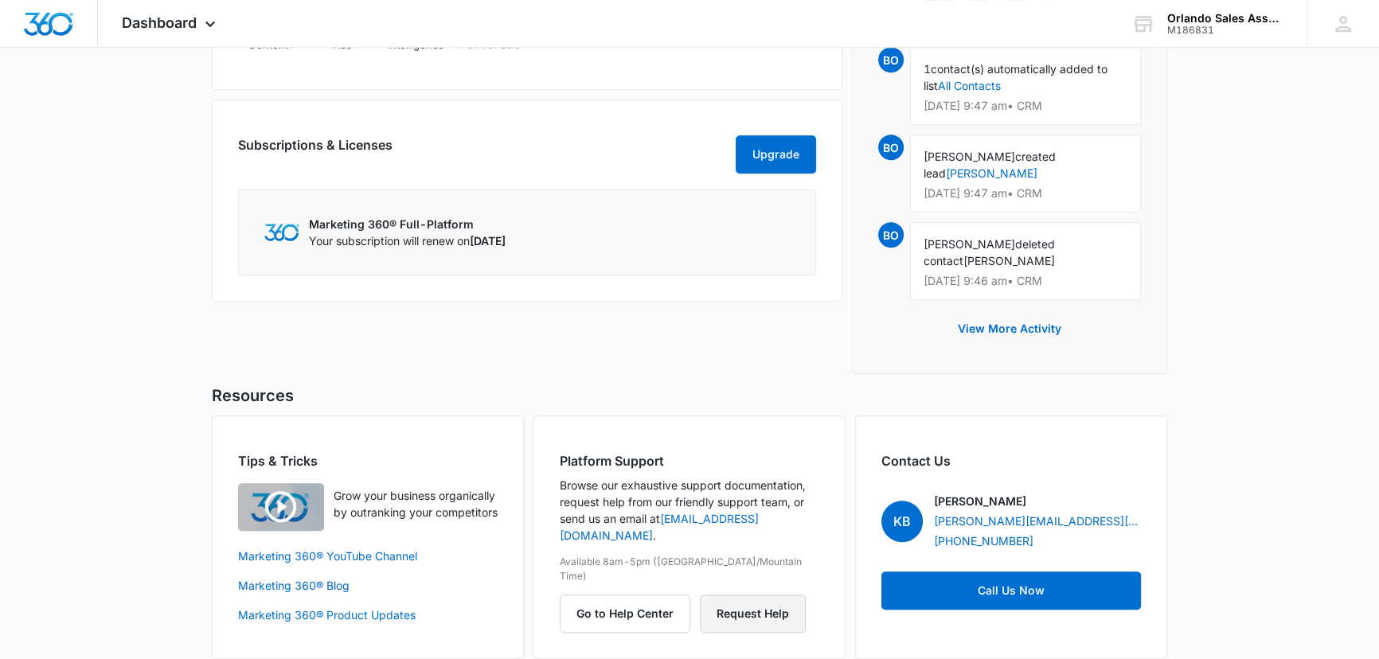
click at [751, 595] on button "Request Help" at bounding box center [753, 614] width 106 height 38
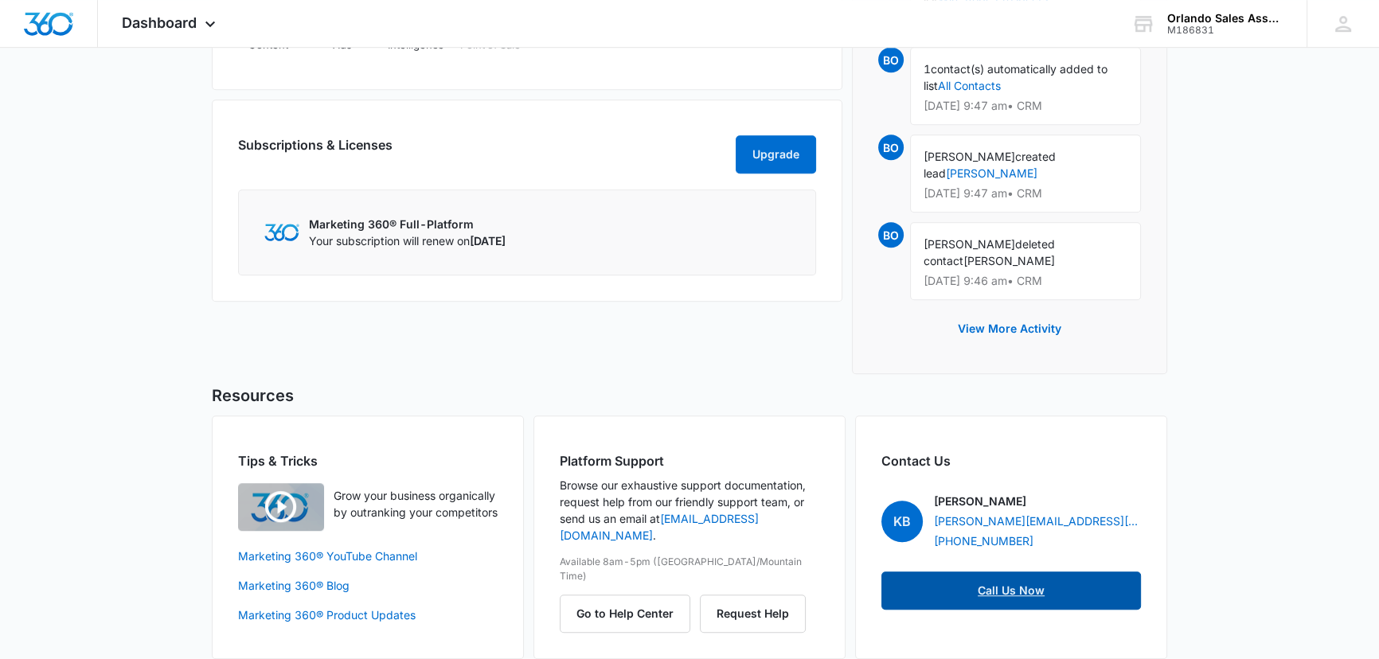
click at [1002, 572] on link "Call Us Now" at bounding box center [1012, 591] width 260 height 38
